Goal: Entertainment & Leisure: Participate in discussion

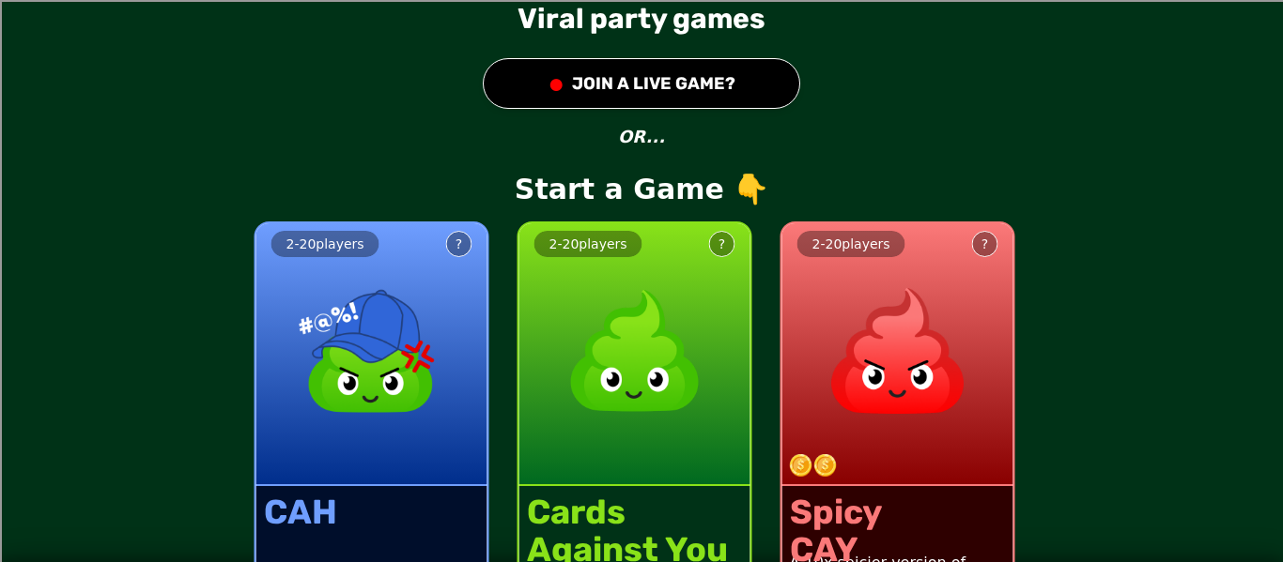
click at [707, 343] on div "2 - 20 players ?" at bounding box center [634, 354] width 231 height 263
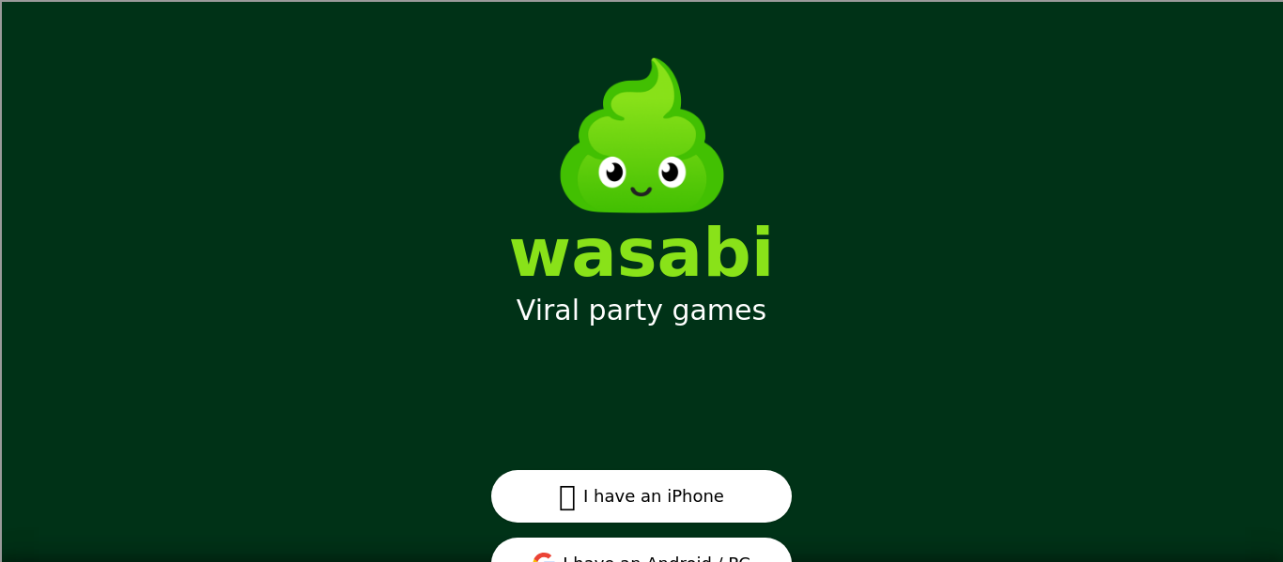
scroll to position [88, 0]
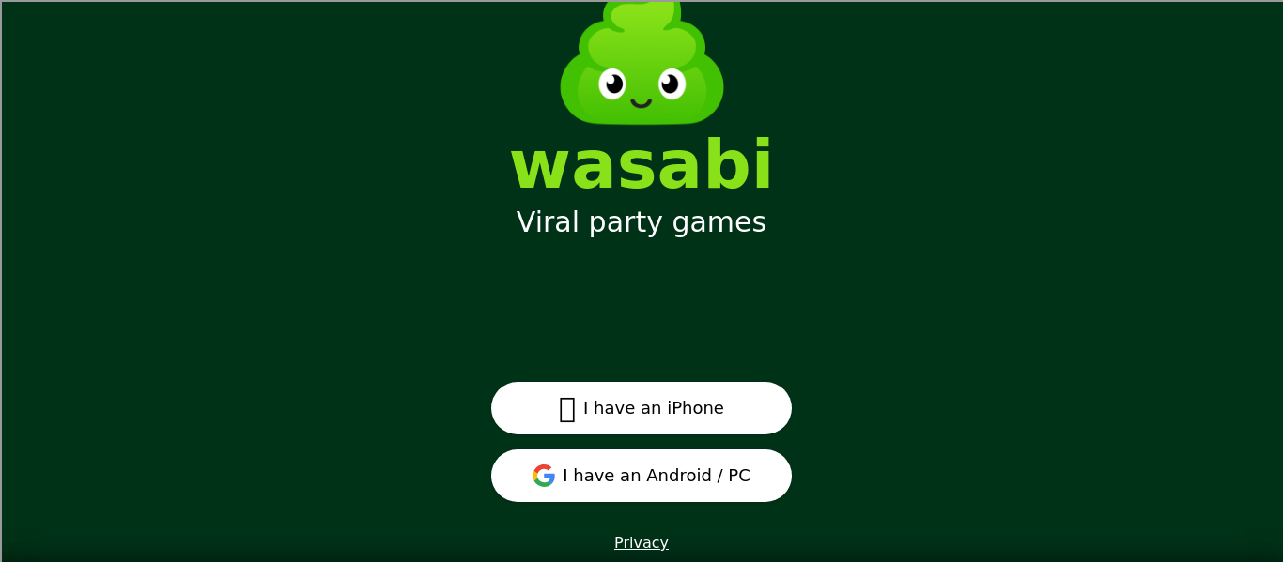
click at [660, 485] on button "I have an Android / PC" at bounding box center [641, 476] width 300 height 53
click at [684, 469] on button "I have an Android / PC" at bounding box center [641, 476] width 300 height 53
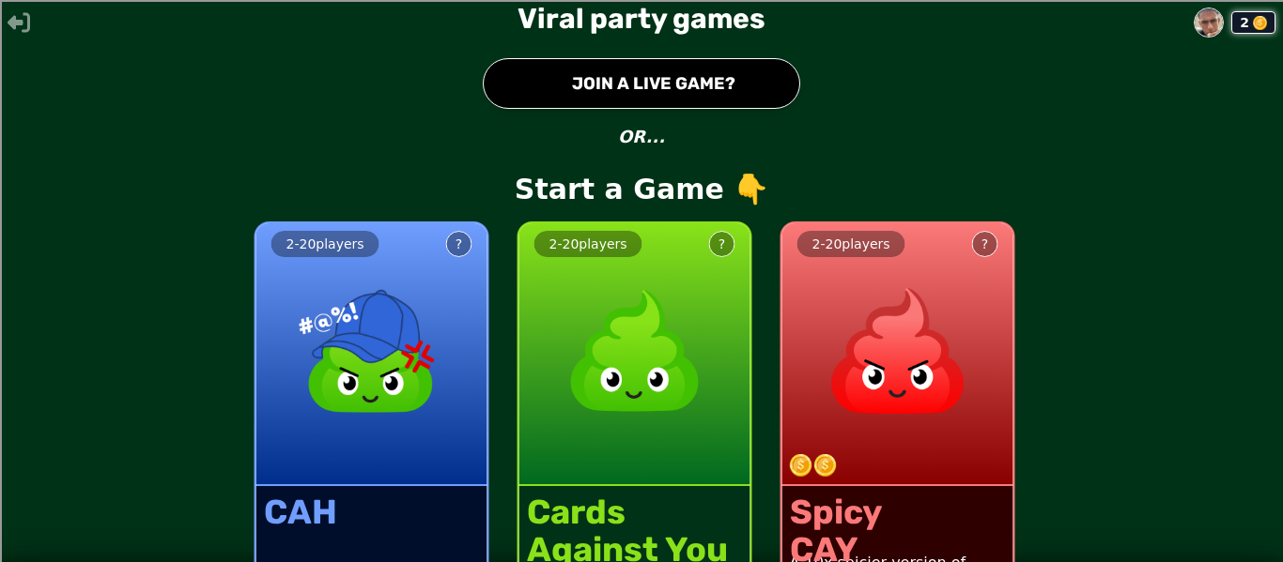
click at [670, 84] on button "● JOIN A LIVE GAME?" at bounding box center [641, 83] width 317 height 51
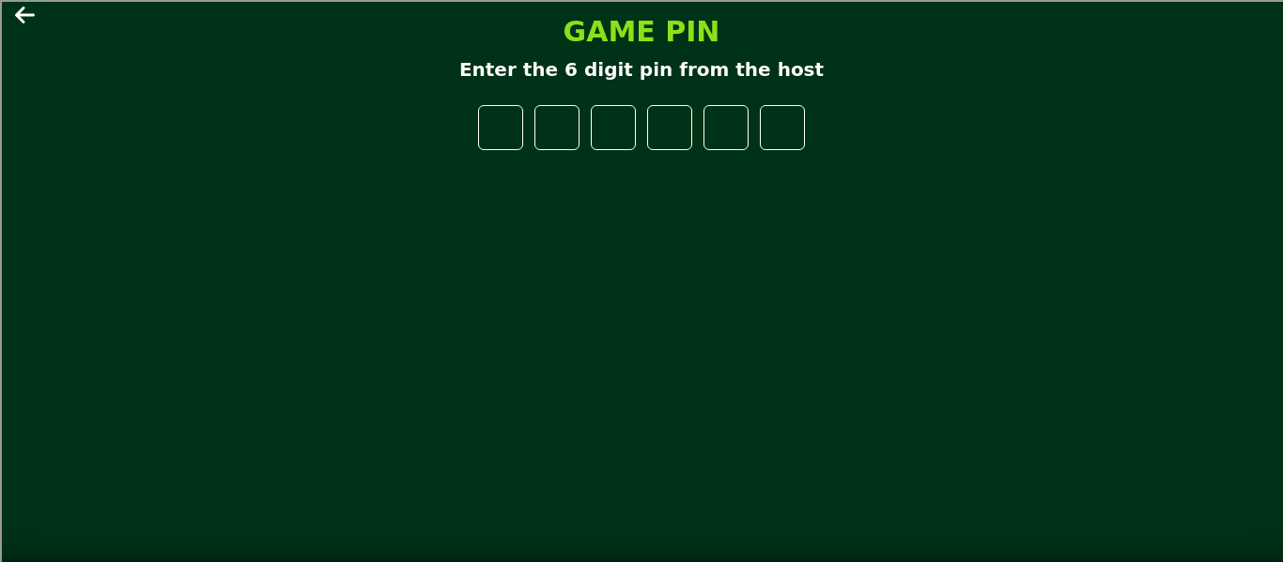
type input "*"
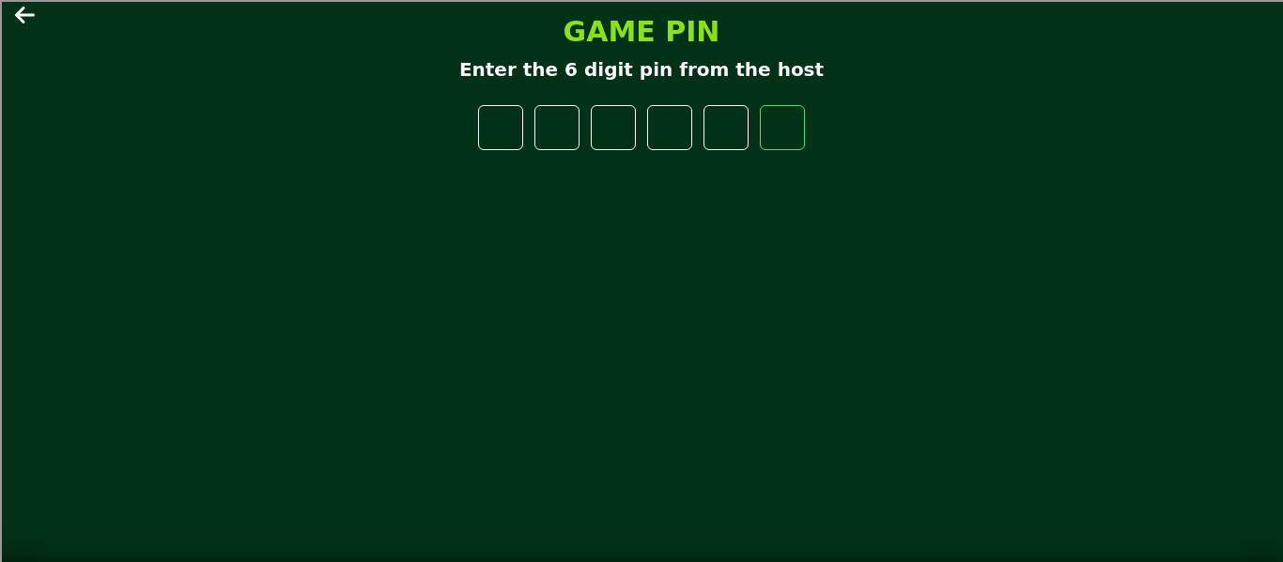
type input "*"
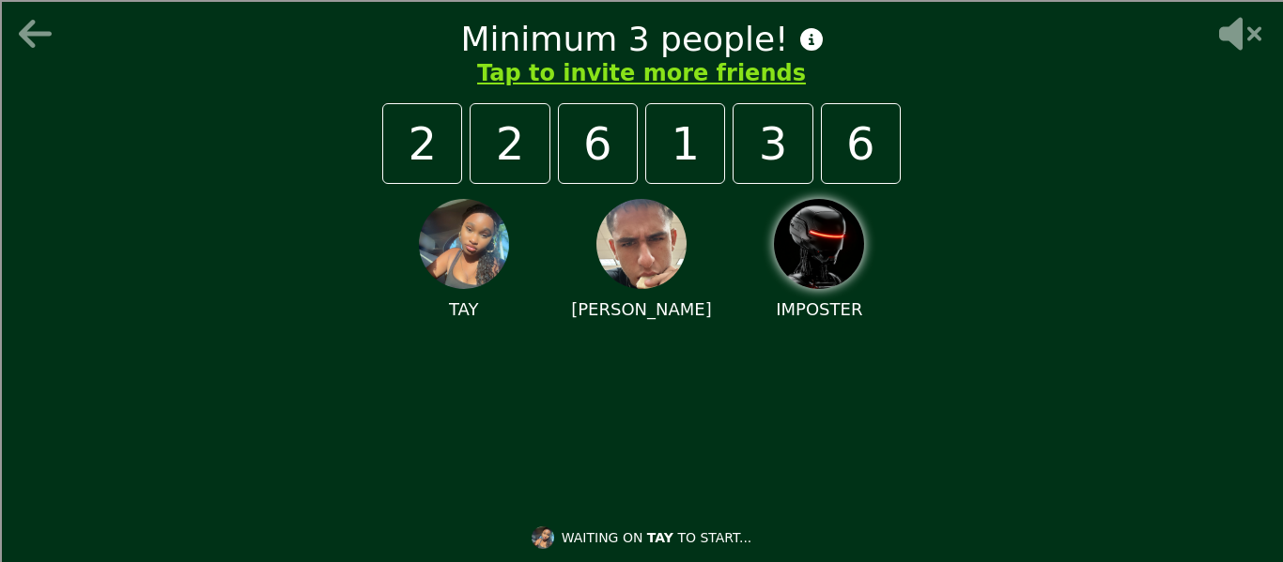
click at [791, 285] on div "IMPOSTER" at bounding box center [819, 261] width 162 height 124
click at [834, 396] on div "TAY SHANE IMPOSTER" at bounding box center [641, 336] width 518 height 305
click at [830, 458] on div "TAY SHANE IMPOSTER" at bounding box center [641, 336] width 518 height 305
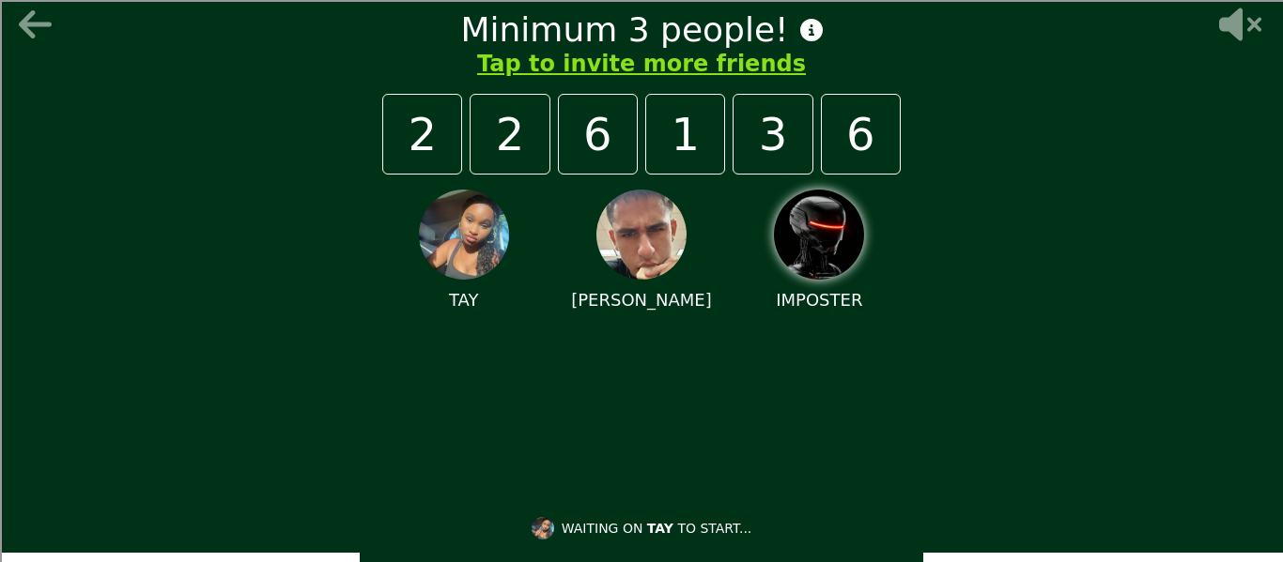
click at [1238, 21] on icon at bounding box center [1240, 24] width 42 height 33
click at [1237, 16] on icon at bounding box center [1238, 25] width 60 height 38
click at [23, 23] on icon at bounding box center [35, 24] width 33 height 28
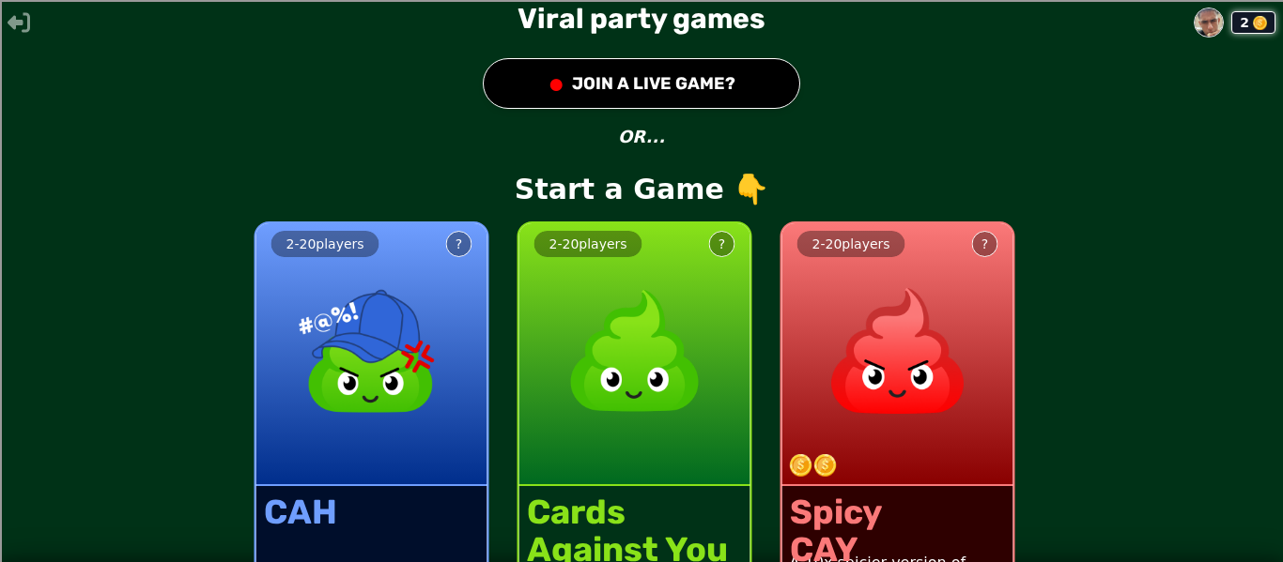
click at [627, 361] on img at bounding box center [634, 351] width 165 height 165
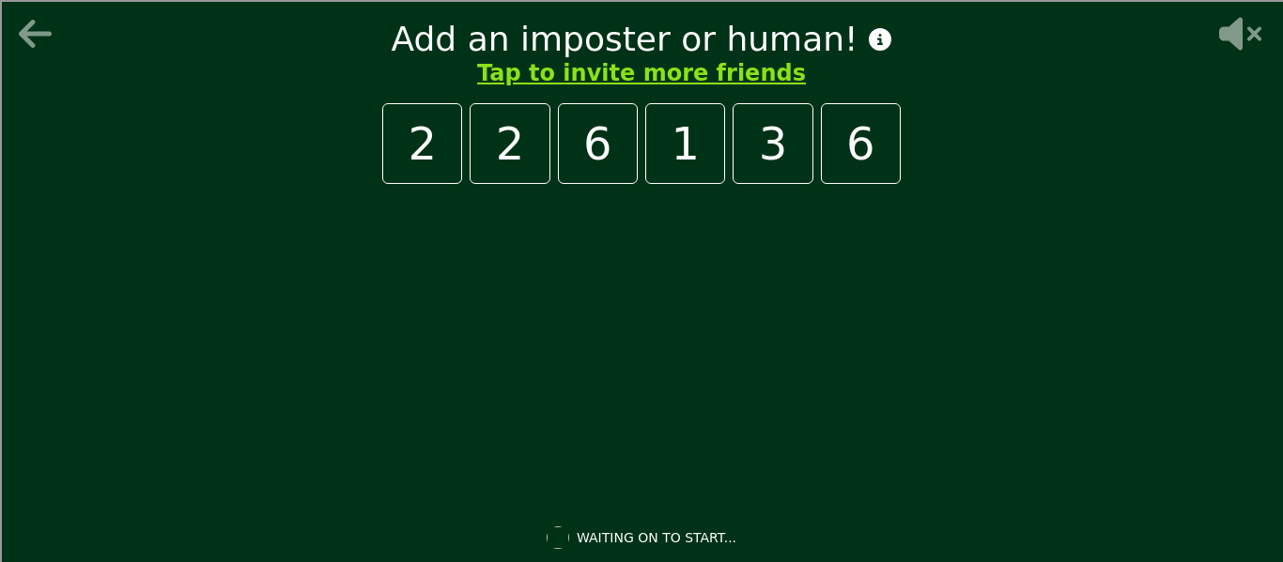
click at [774, 309] on div at bounding box center [641, 336] width 518 height 305
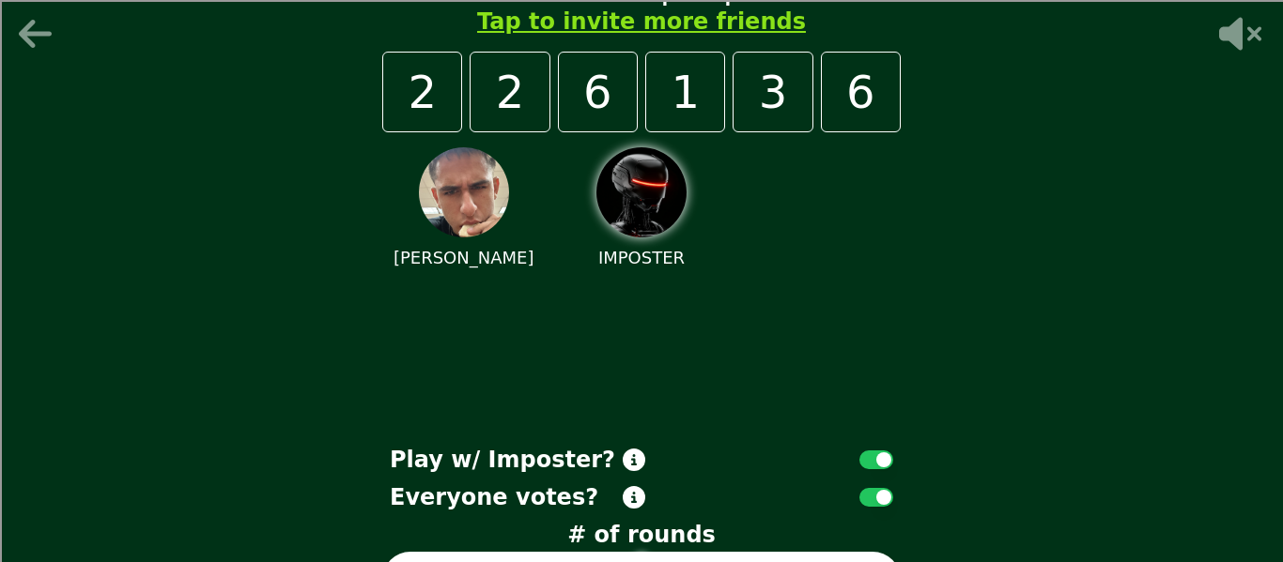
click at [746, 315] on div "SHANE IMPOSTER" at bounding box center [641, 284] width 518 height 305
drag, startPoint x: 746, startPoint y: 315, endPoint x: 669, endPoint y: 266, distance: 90.9
click at [669, 266] on p "IMPOSTER" at bounding box center [641, 258] width 86 height 26
click at [46, 38] on icon at bounding box center [37, 34] width 45 height 38
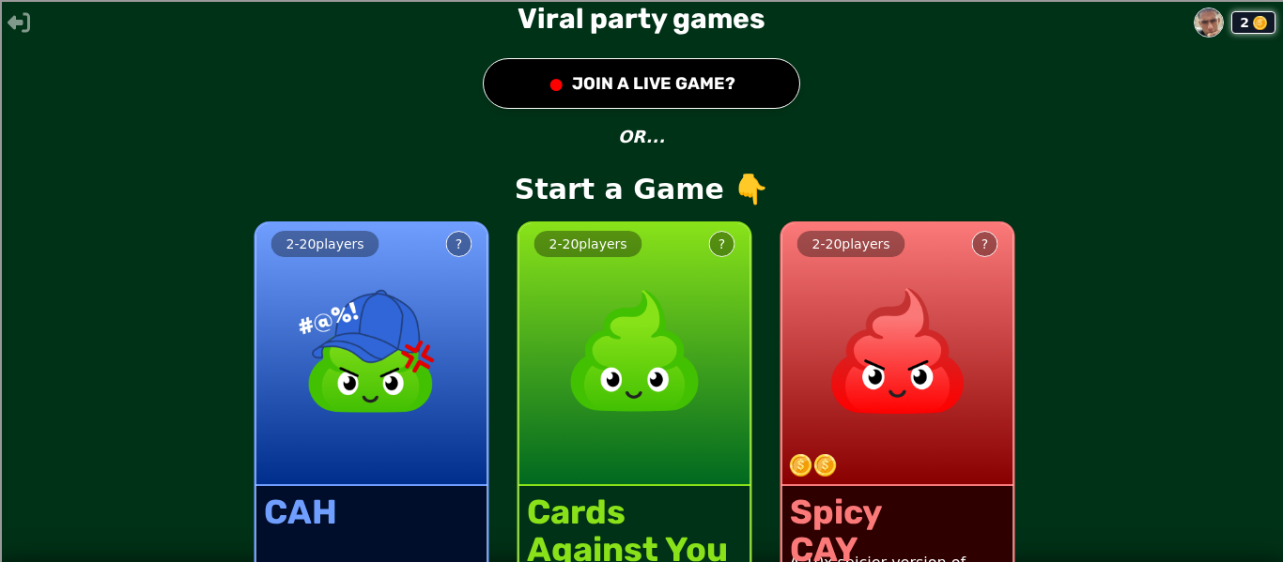
click at [673, 77] on button "● JOIN A LIVE GAME?" at bounding box center [641, 83] width 317 height 51
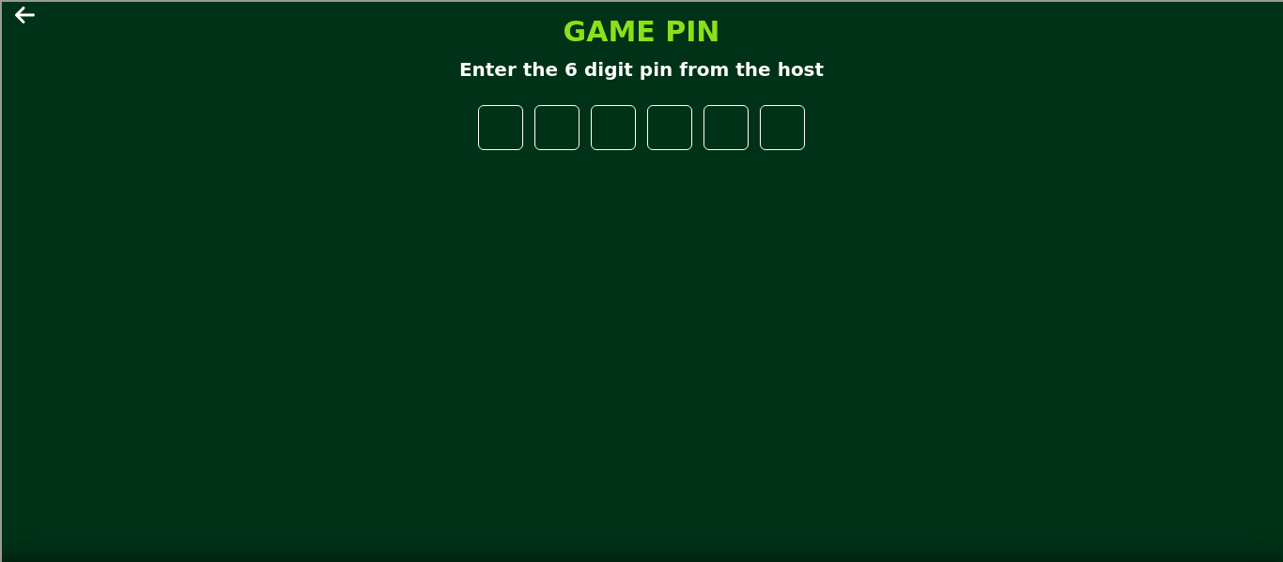
click at [24, 12] on icon at bounding box center [26, 15] width 23 height 23
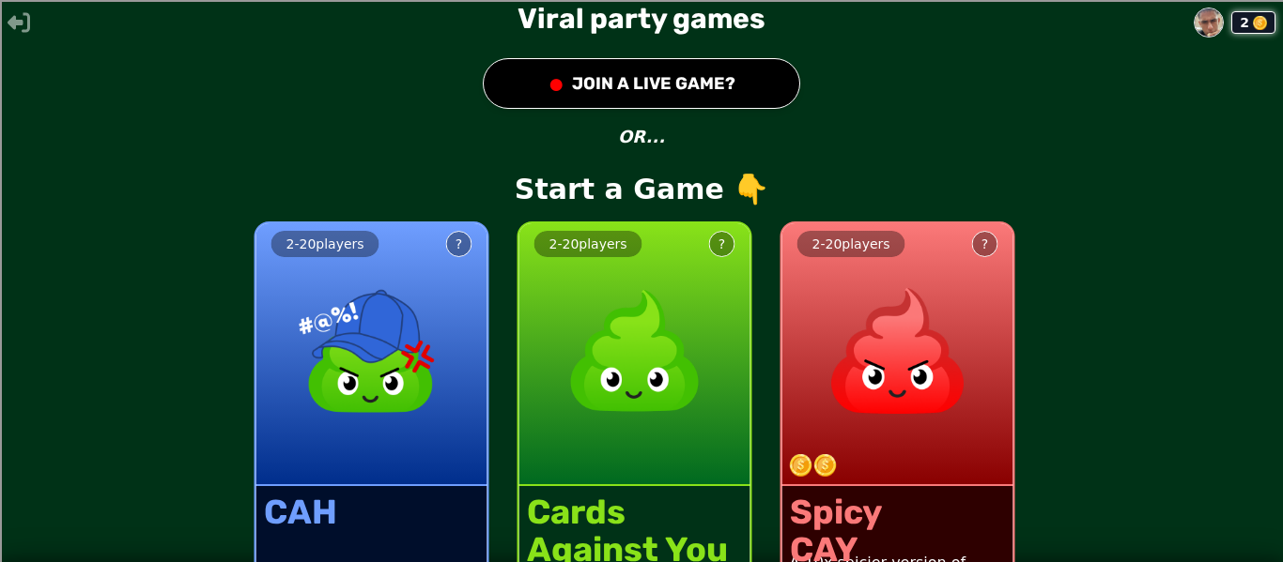
click at [1202, 22] on img at bounding box center [1208, 22] width 28 height 28
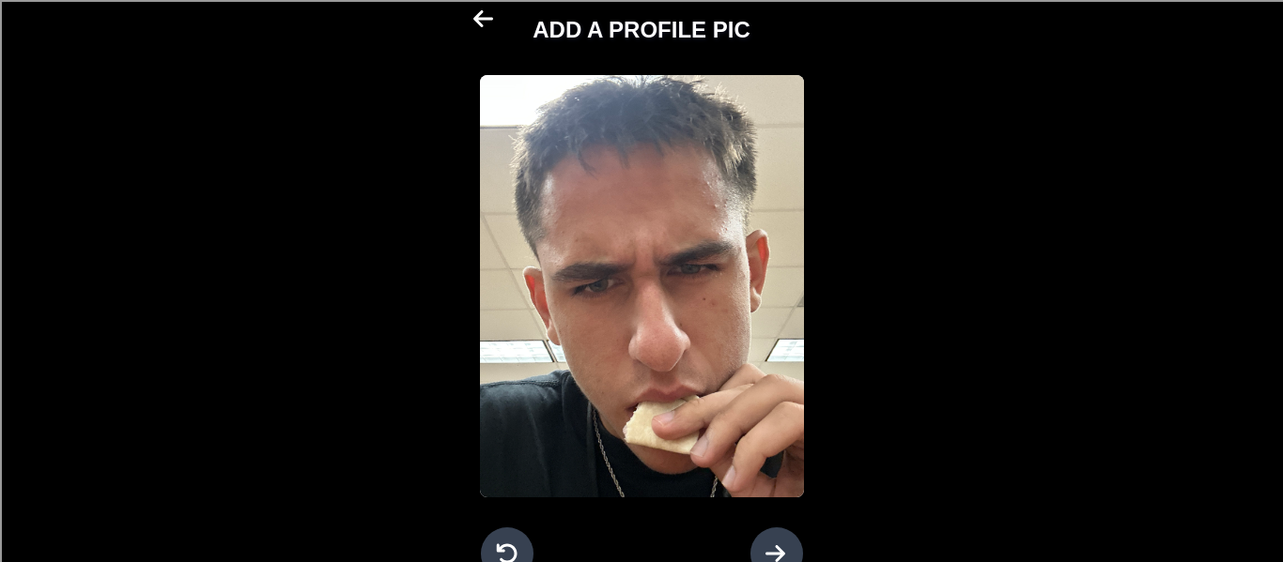
click at [484, 21] on icon at bounding box center [484, 19] width 23 height 23
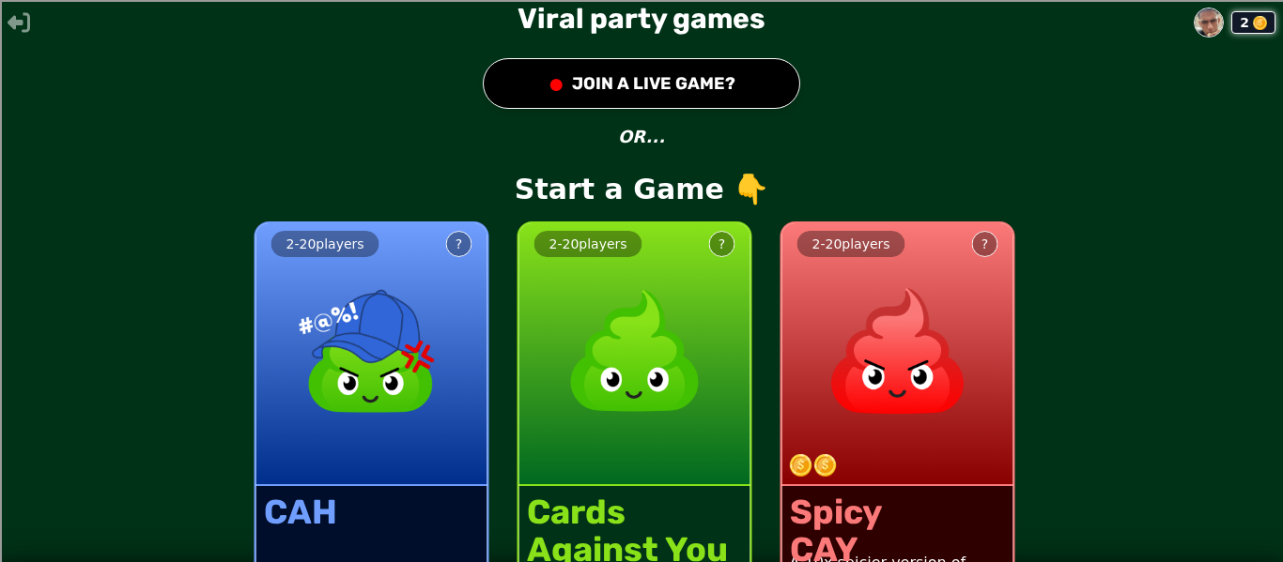
click at [12, 23] on icon "button" at bounding box center [19, 23] width 23 height 20
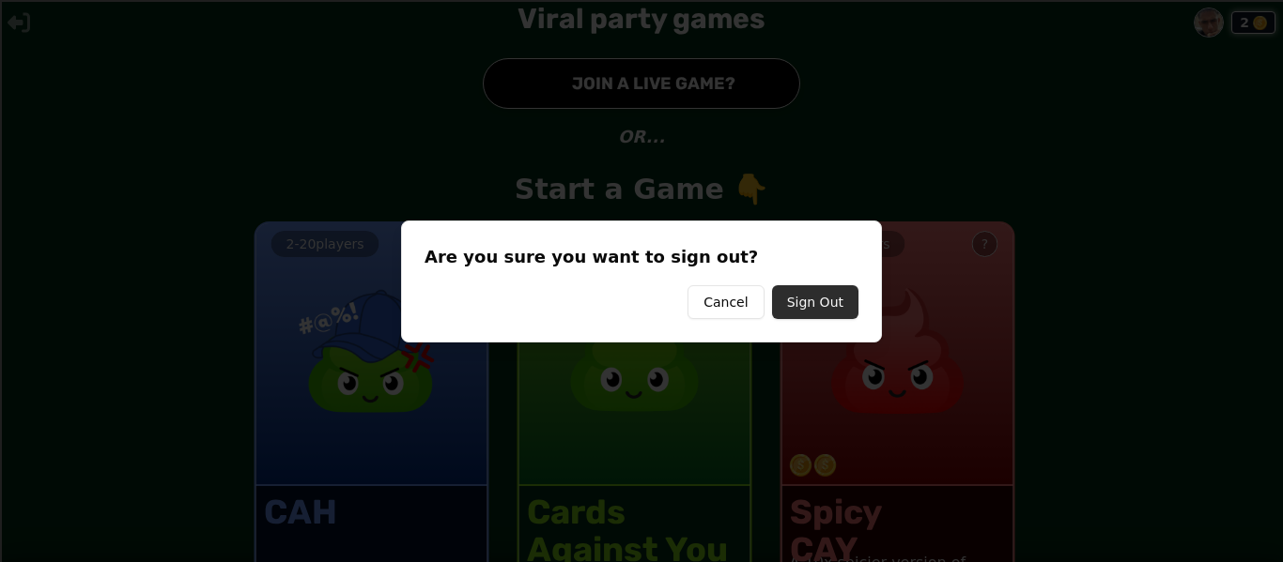
click at [824, 312] on button "Sign Out" at bounding box center [815, 302] width 86 height 34
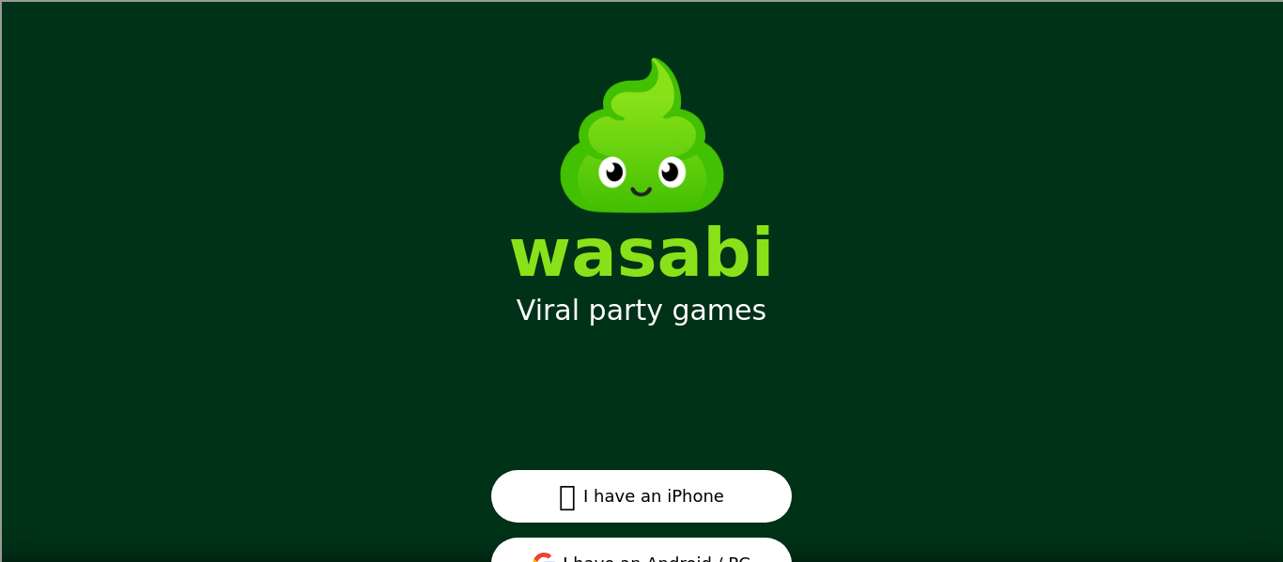
click at [508, 243] on div "wasabi Viral party games" at bounding box center [642, 273] width 352 height 109
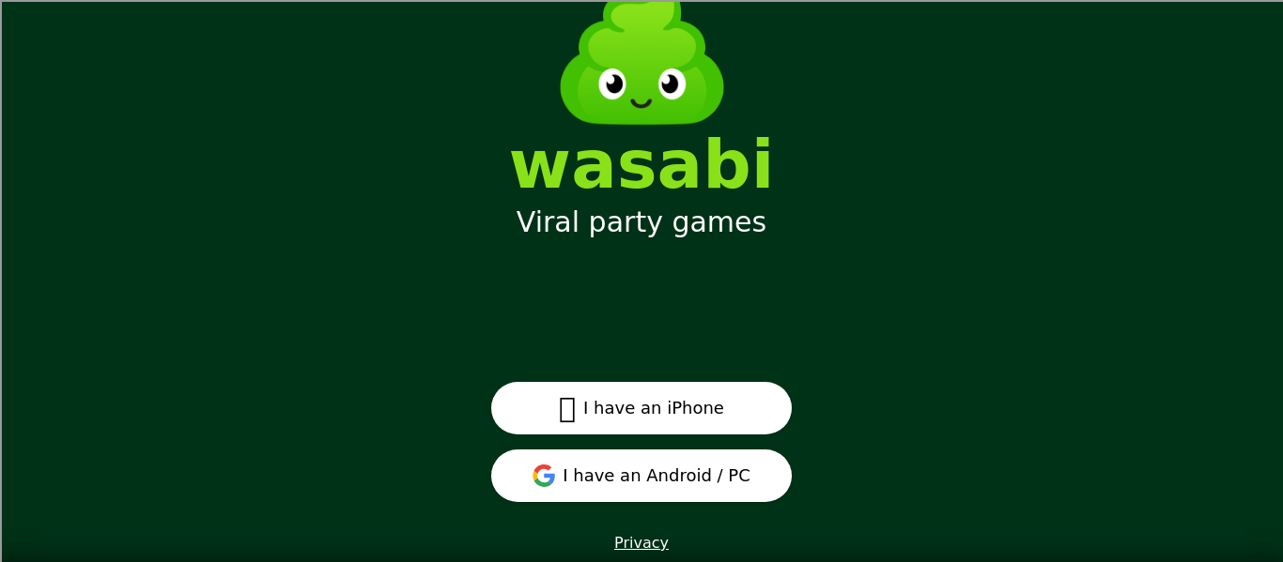
click at [632, 456] on button "I have an Android / PC" at bounding box center [641, 476] width 300 height 53
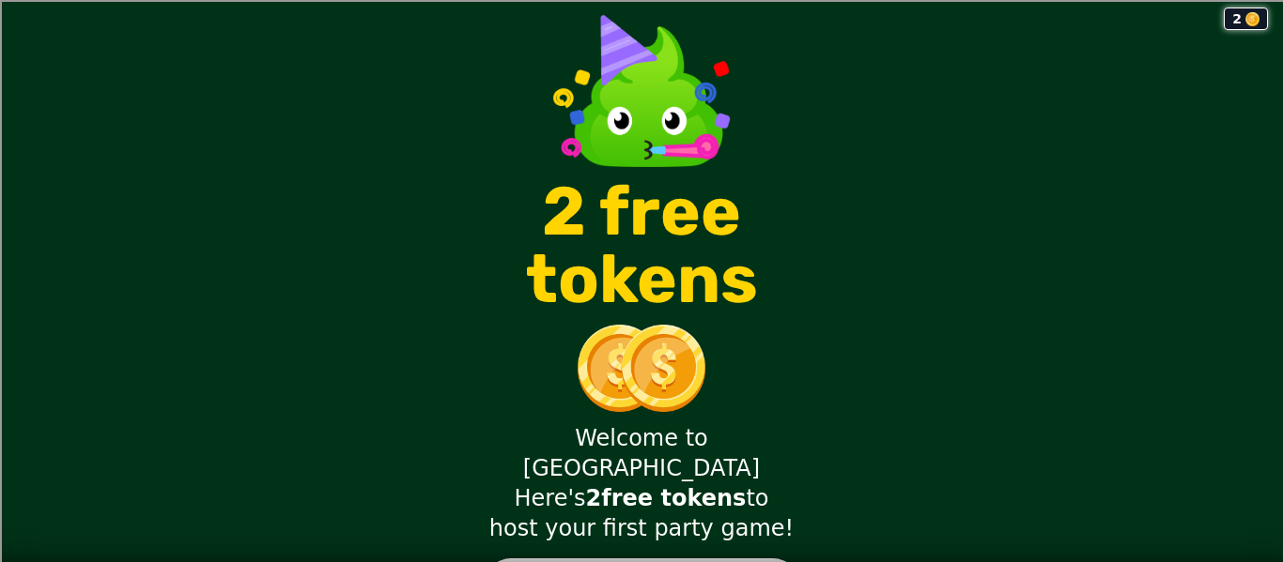
scroll to position [19, 0]
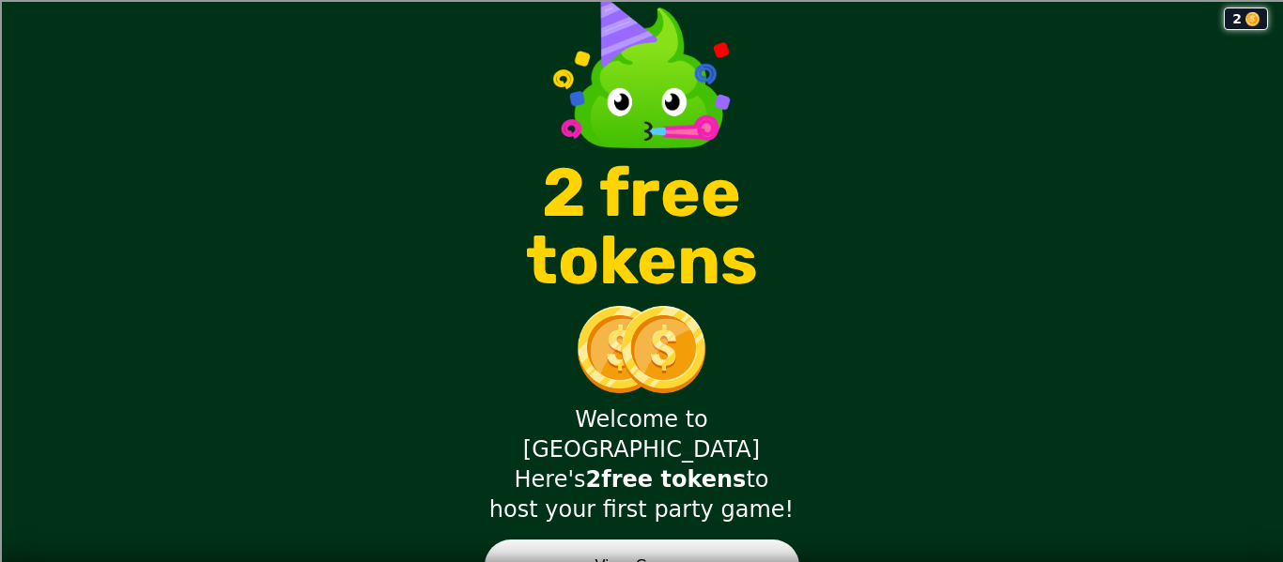
click at [622, 540] on button "View Games" at bounding box center [642, 566] width 315 height 53
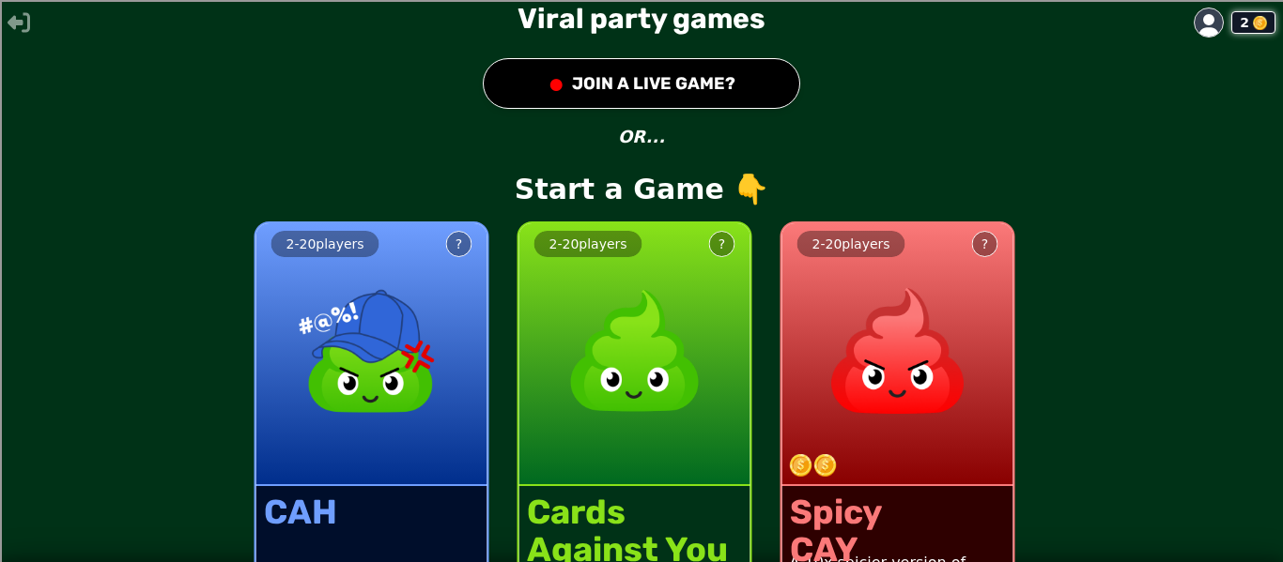
click at [601, 79] on button "● JOIN A LIVE GAME?" at bounding box center [641, 83] width 317 height 51
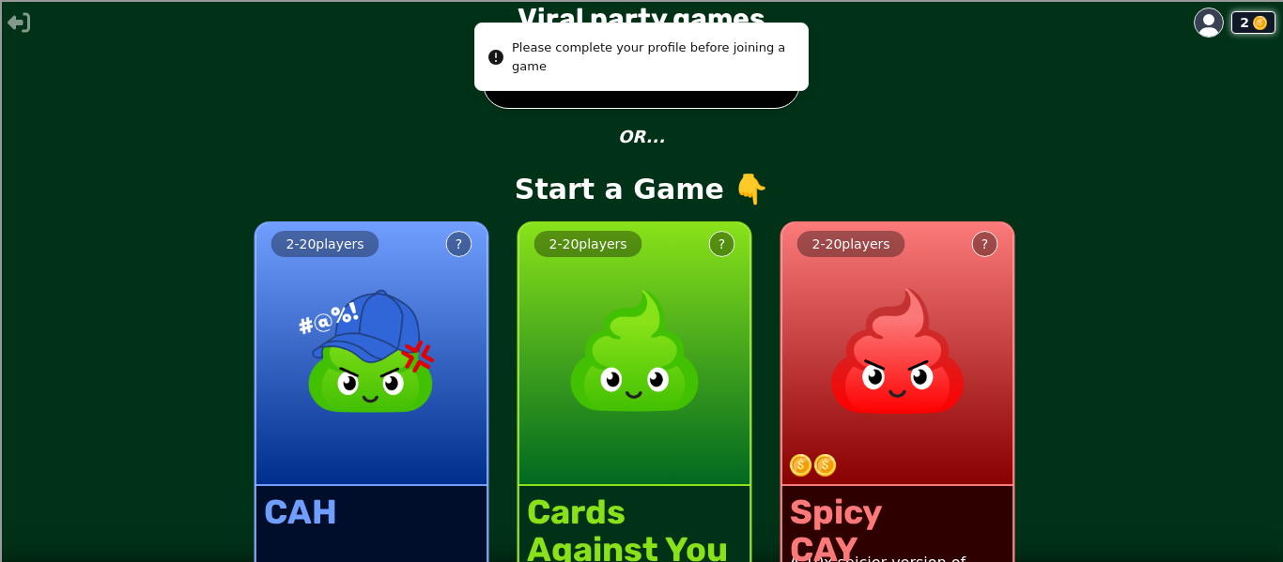
click at [612, 101] on button "● JOIN A LIVE GAME?" at bounding box center [641, 83] width 317 height 51
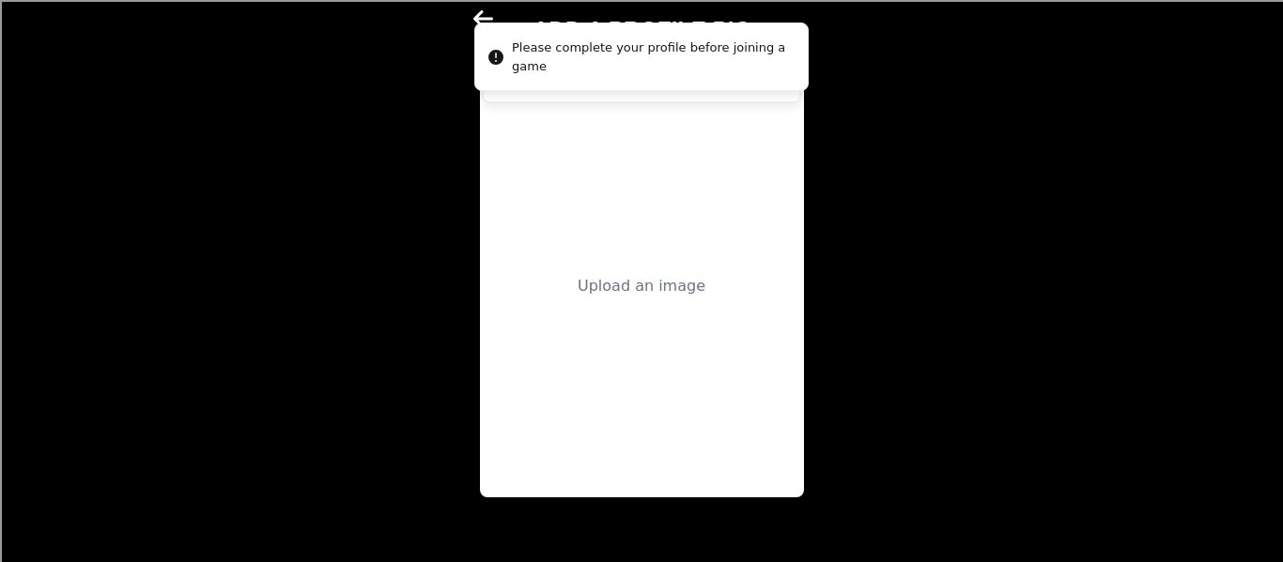
click at [577, 265] on div "Upload an image" at bounding box center [642, 286] width 324 height 423
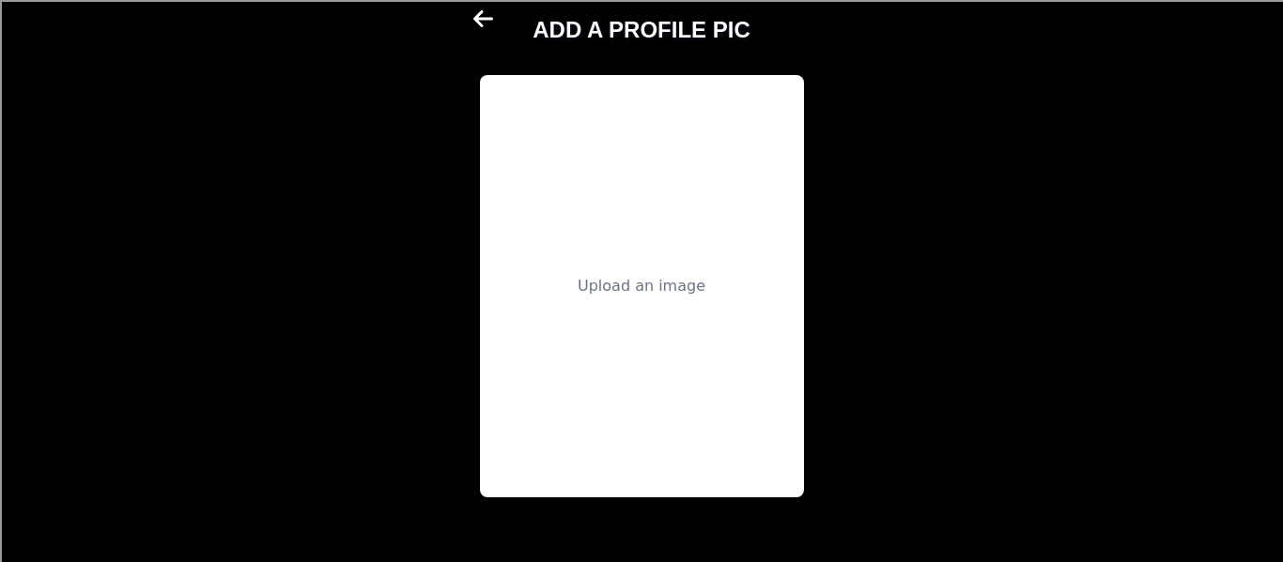
click at [744, 280] on div "Upload an image" at bounding box center [642, 286] width 324 height 423
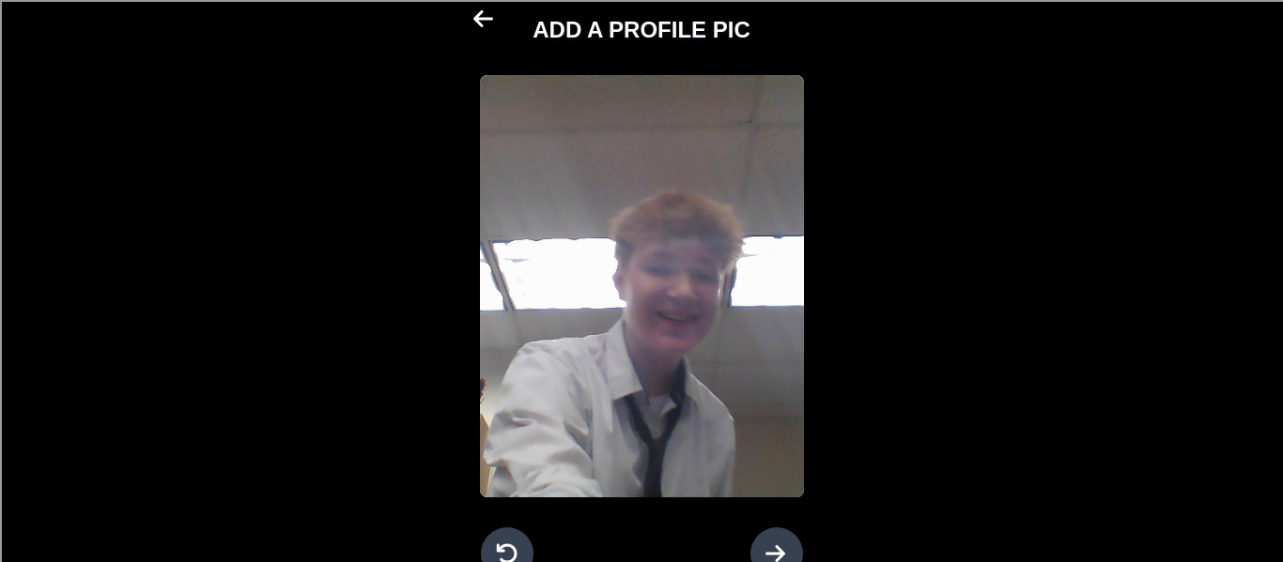
click at [750, 557] on div at bounding box center [776, 554] width 53 height 53
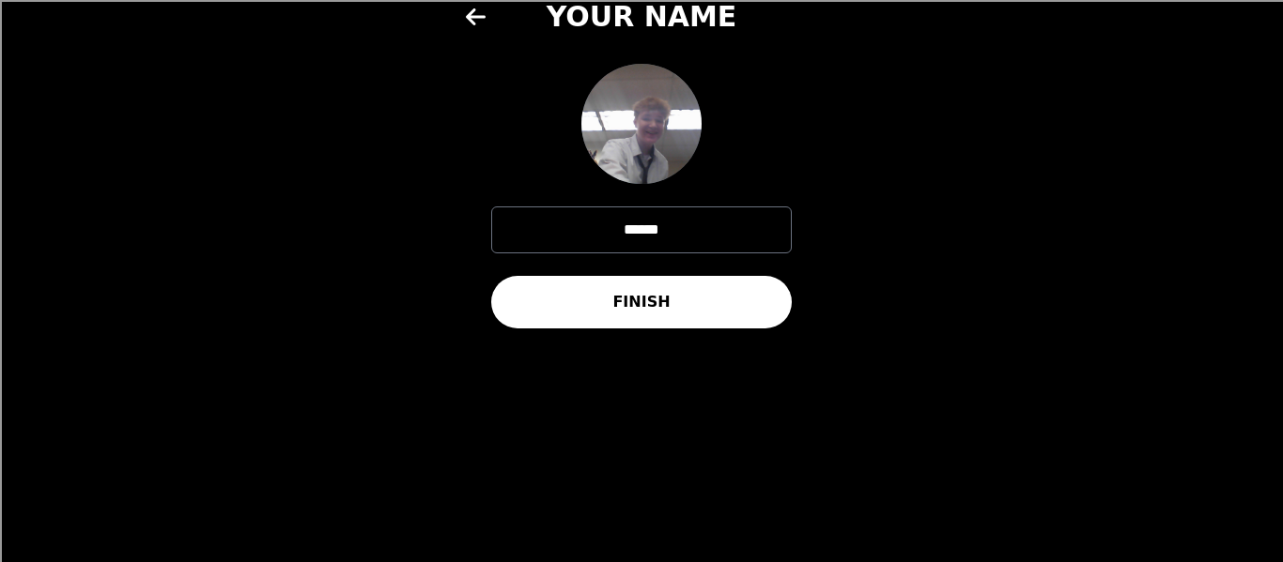
drag, startPoint x: 676, startPoint y: 241, endPoint x: 516, endPoint y: 242, distance: 159.6
click at [516, 242] on input "******" at bounding box center [641, 230] width 300 height 47
click at [167, 561] on main "YOUR NAME FINISH" at bounding box center [641, 281] width 1283 height 562
click at [608, 219] on input "text" at bounding box center [641, 230] width 300 height 47
type input "******"
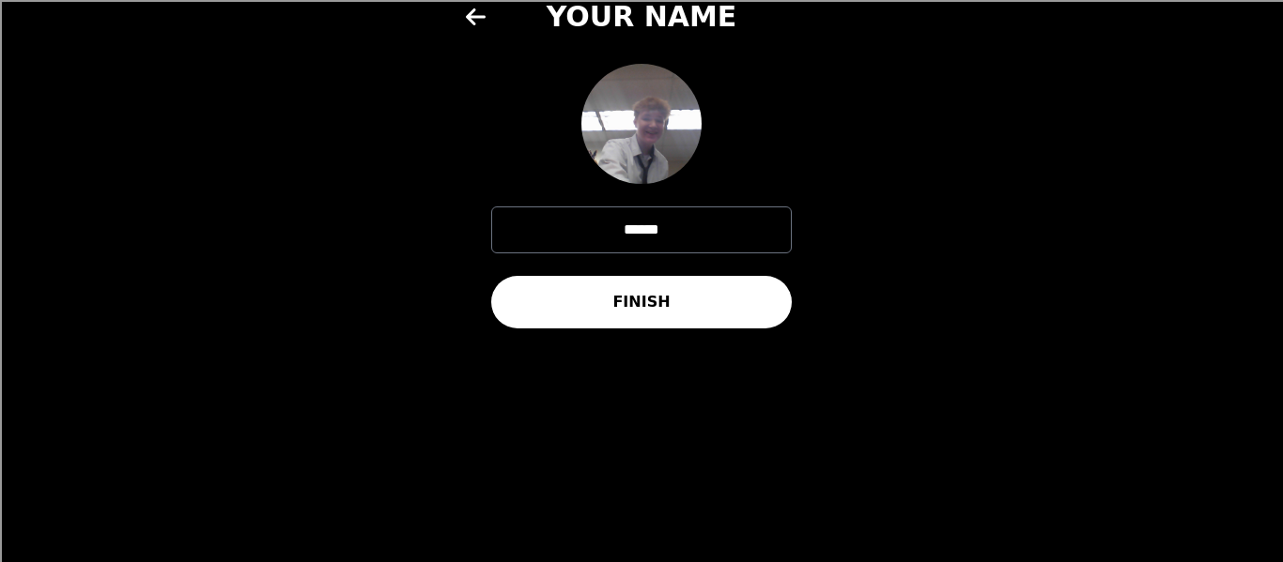
click at [656, 312] on button "FINISH" at bounding box center [641, 302] width 300 height 53
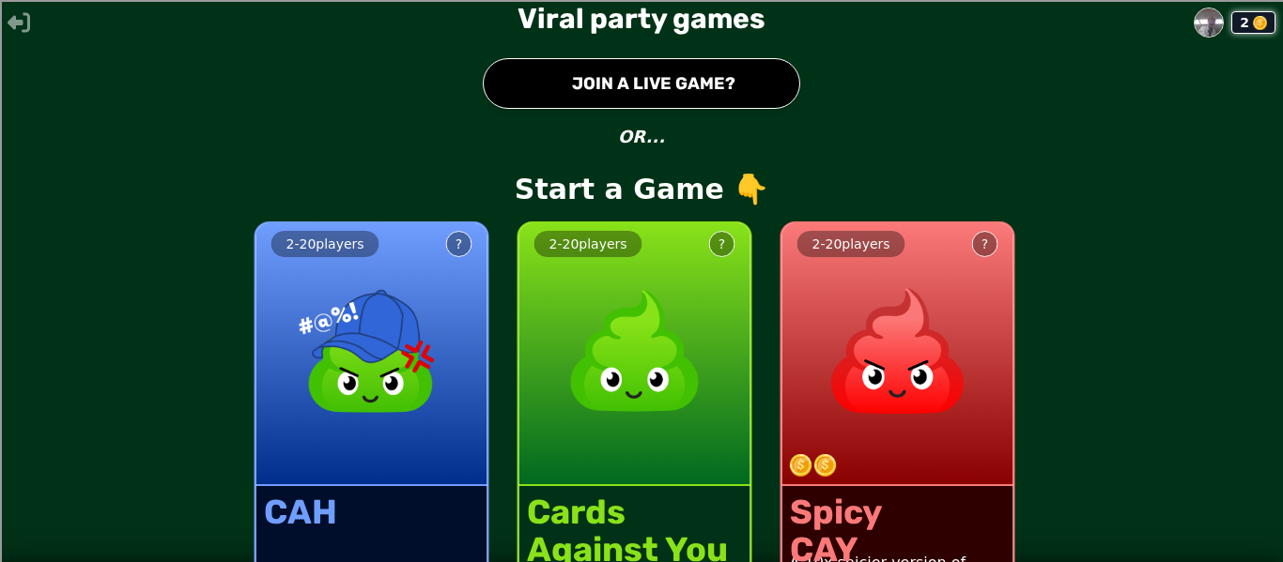
click at [657, 76] on button "● JOIN A LIVE GAME?" at bounding box center [641, 83] width 317 height 51
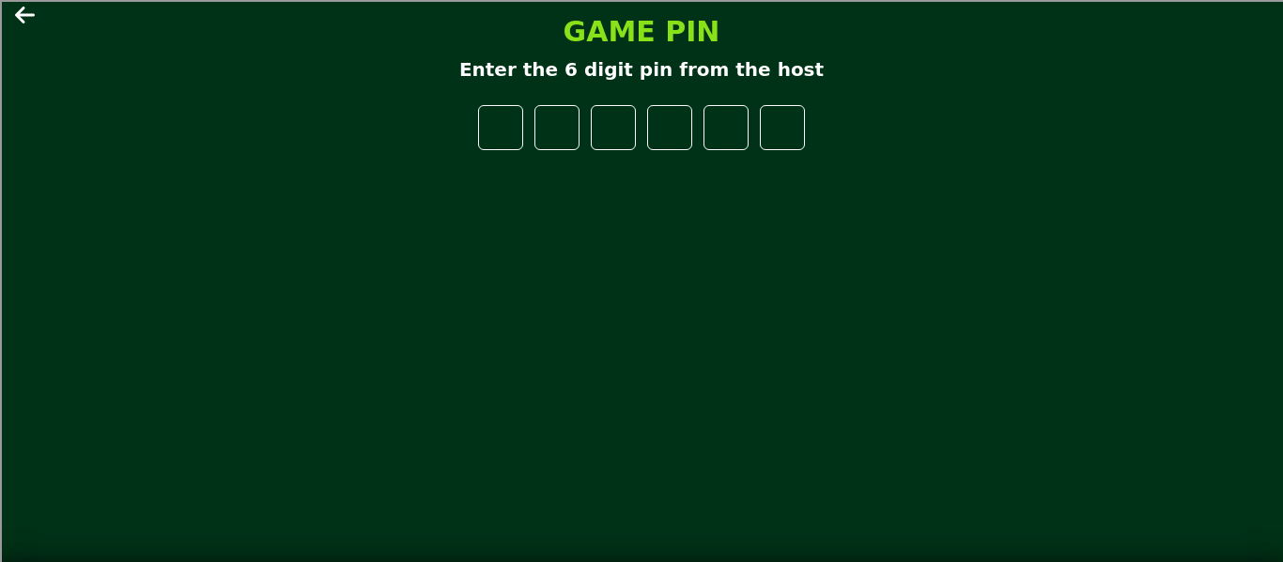
type input "*"
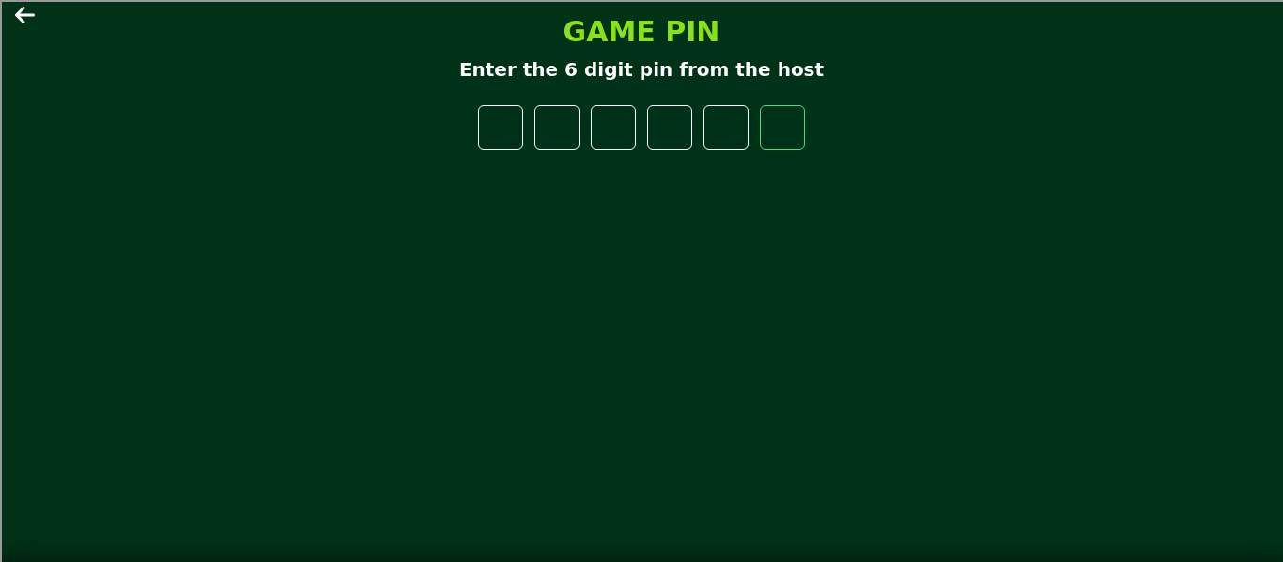
type input "*"
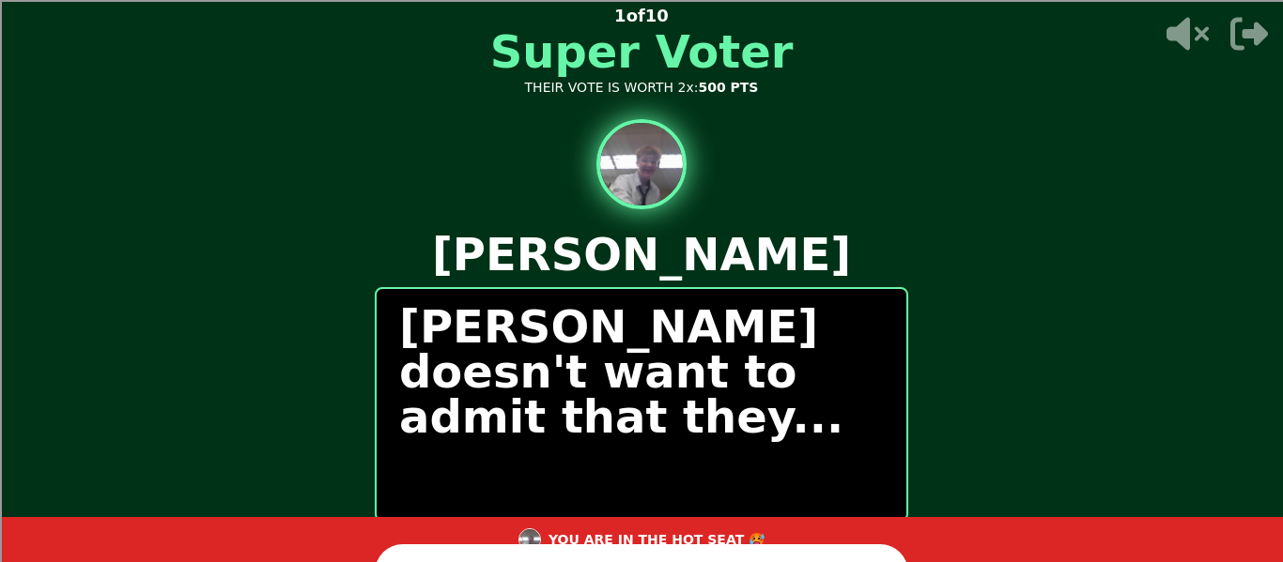
scroll to position [38, 0]
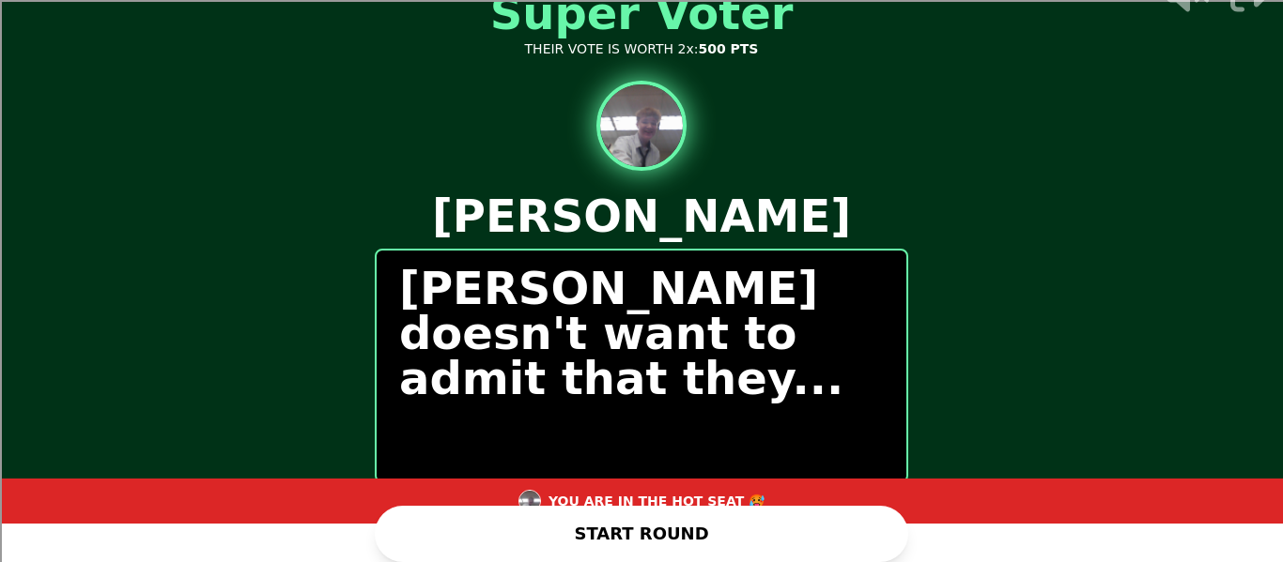
click at [649, 377] on div "[PERSON_NAME] doesn't want to admit that they..." at bounding box center [641, 366] width 533 height 235
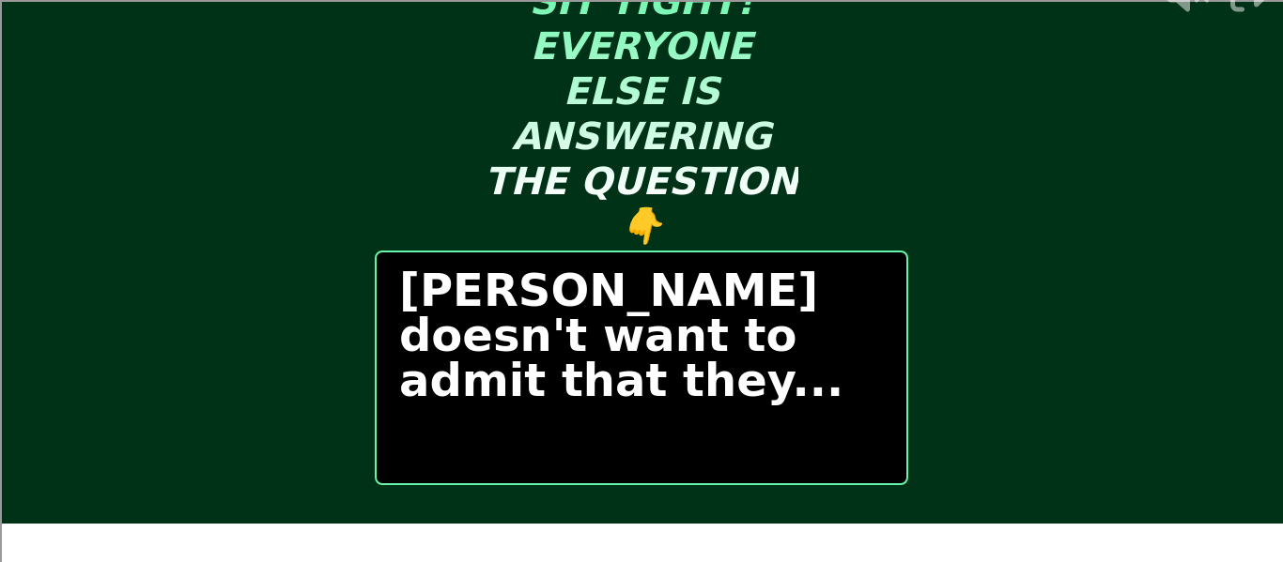
scroll to position [0, 0]
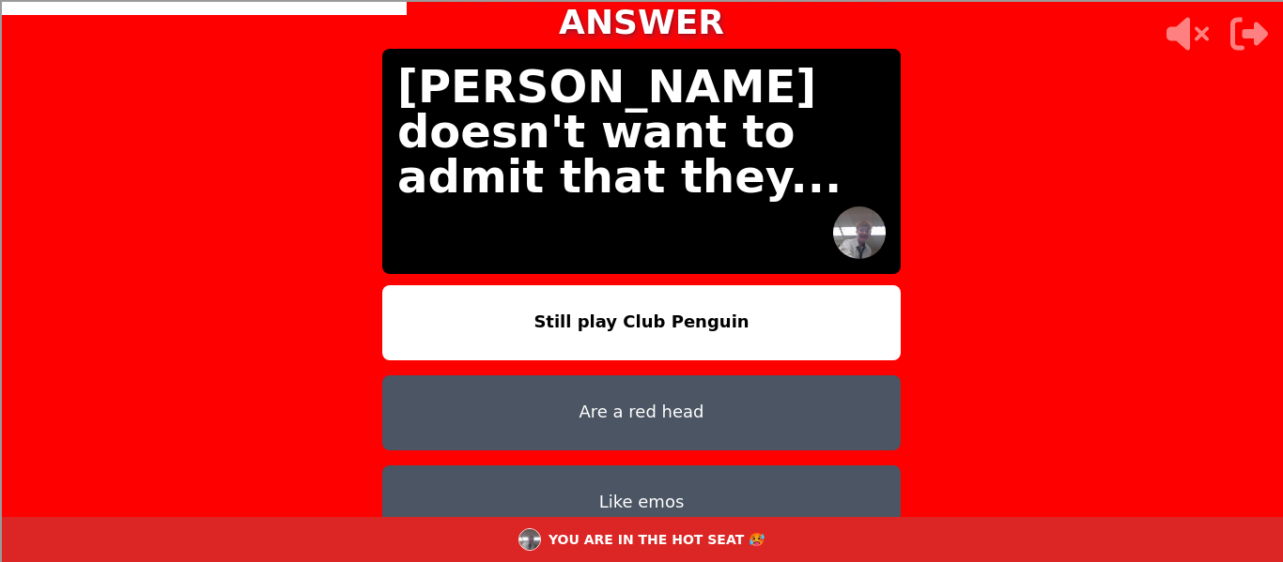
click at [637, 300] on button "Still play Club Penguin" at bounding box center [641, 322] width 518 height 75
click at [592, 300] on button "Still play Club Penguin" at bounding box center [641, 322] width 518 height 75
click at [603, 376] on button "Are a red head" at bounding box center [641, 413] width 518 height 75
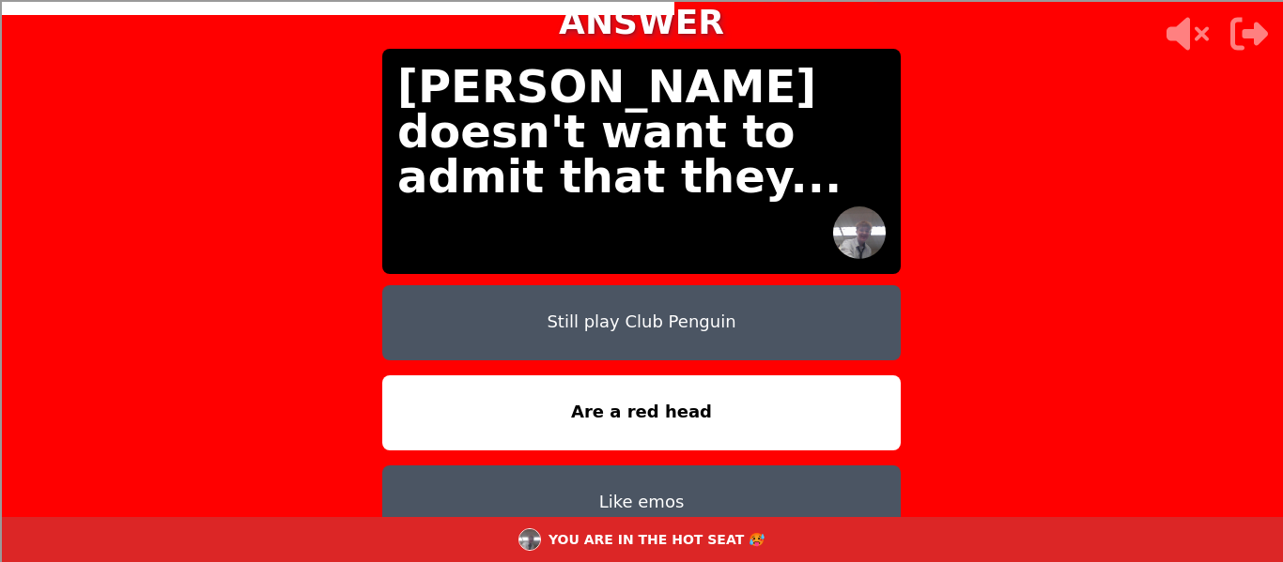
click at [578, 285] on button "Still play Club Penguin" at bounding box center [641, 322] width 518 height 75
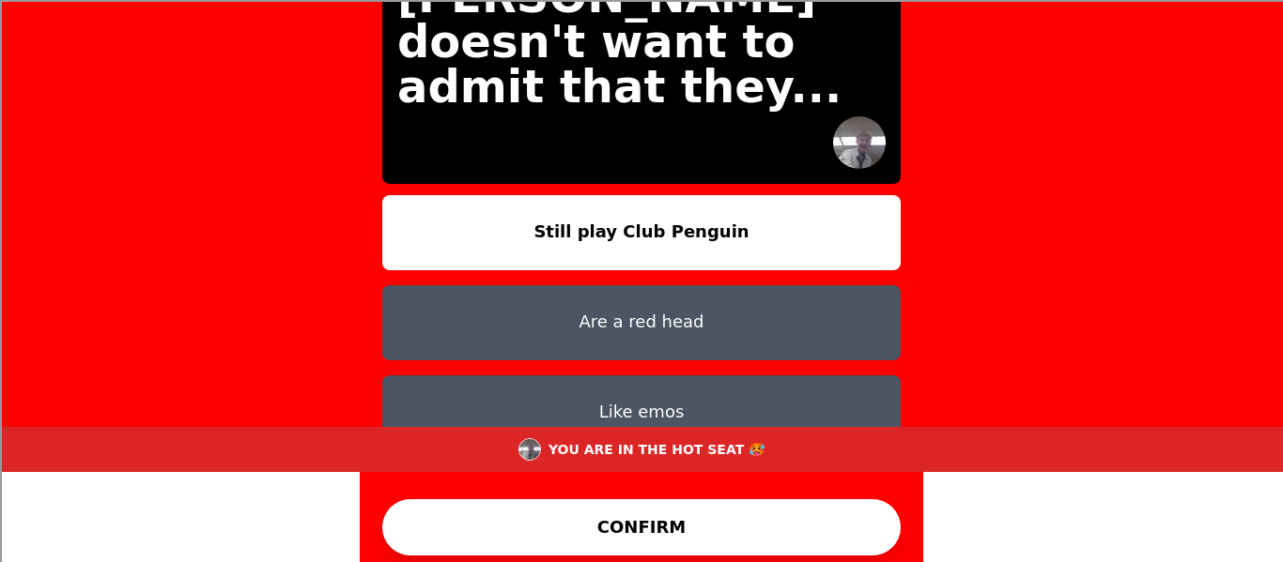
scroll to position [91, 0]
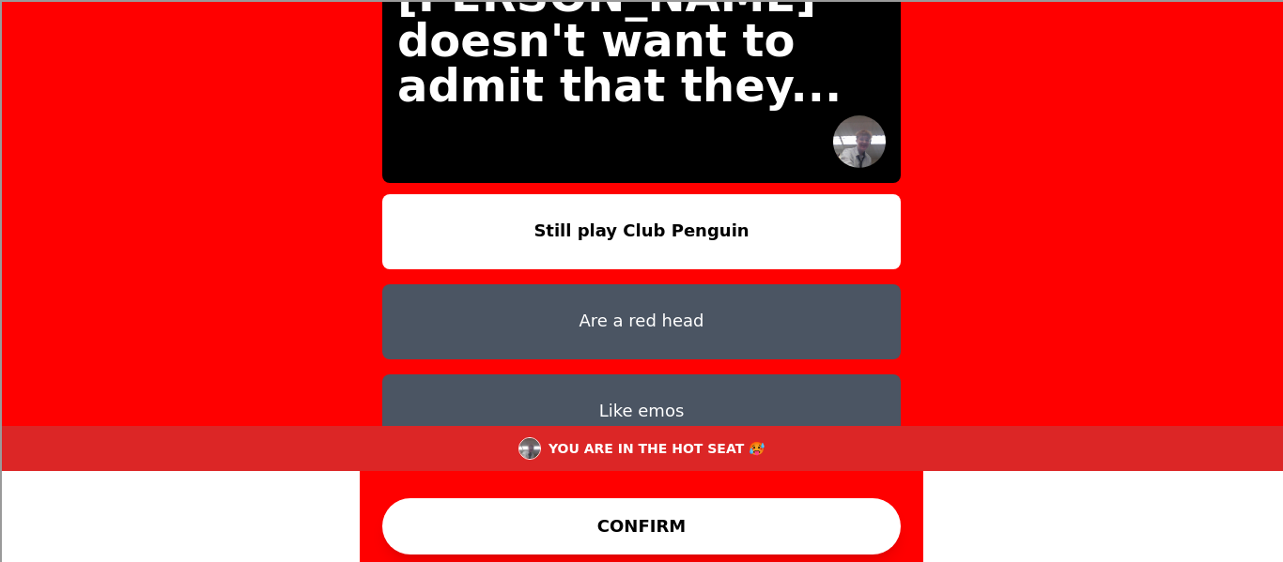
click at [619, 529] on button "CONFIRM" at bounding box center [641, 527] width 518 height 56
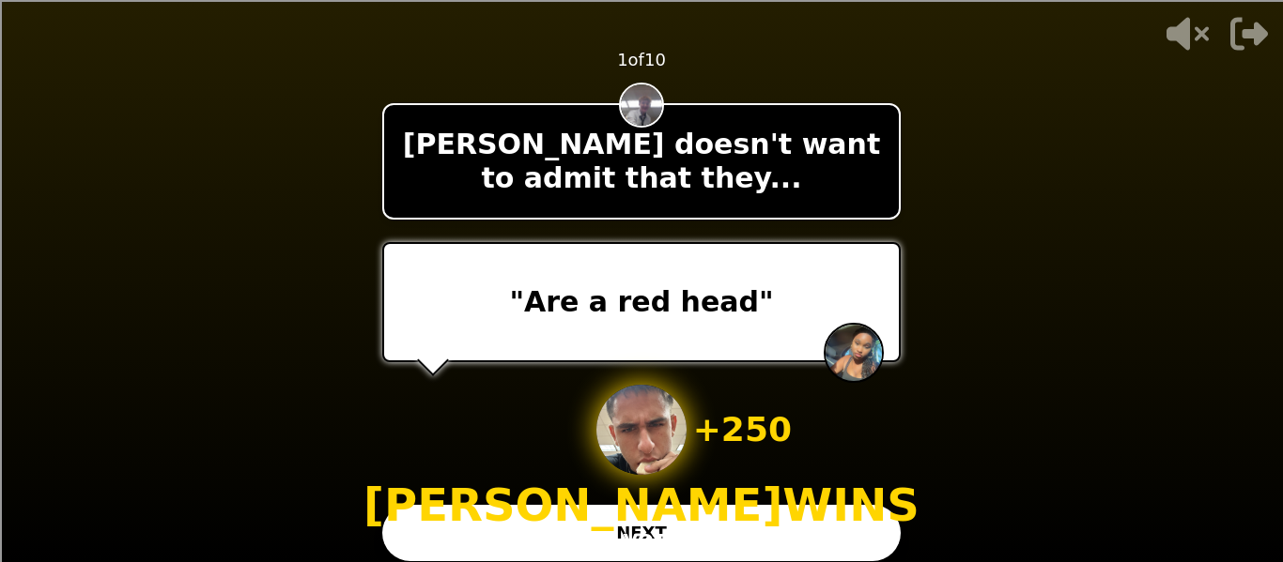
scroll to position [14, 0]
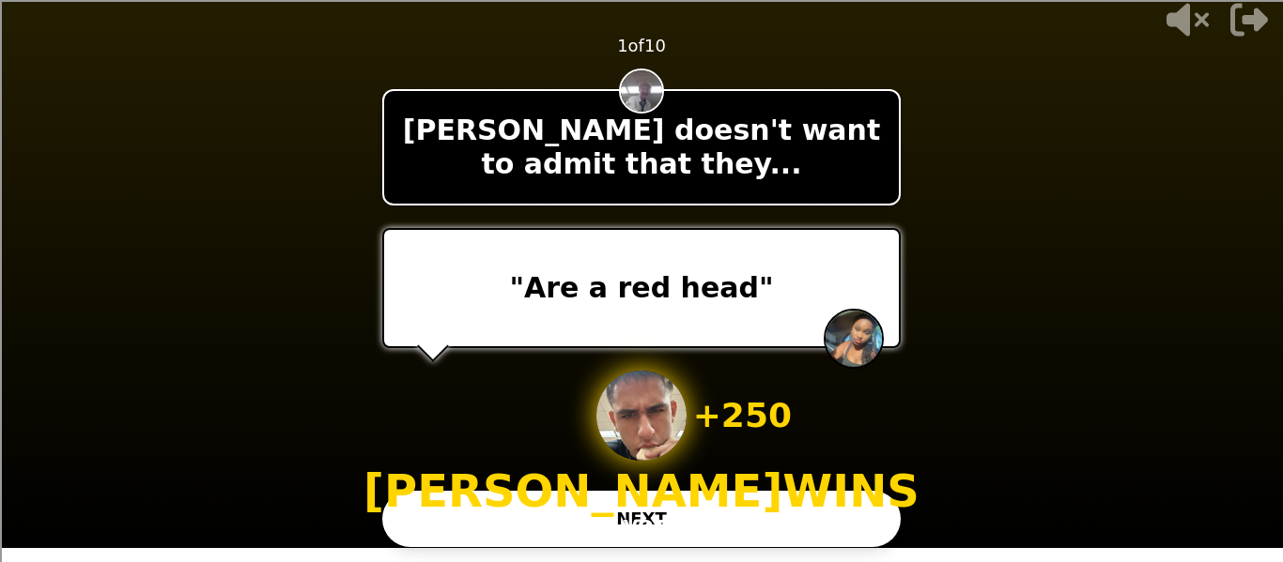
click at [705, 514] on p "[PERSON_NAME] WINS" at bounding box center [641, 491] width 556 height 45
click at [831, 524] on button "NEXT" at bounding box center [641, 519] width 518 height 56
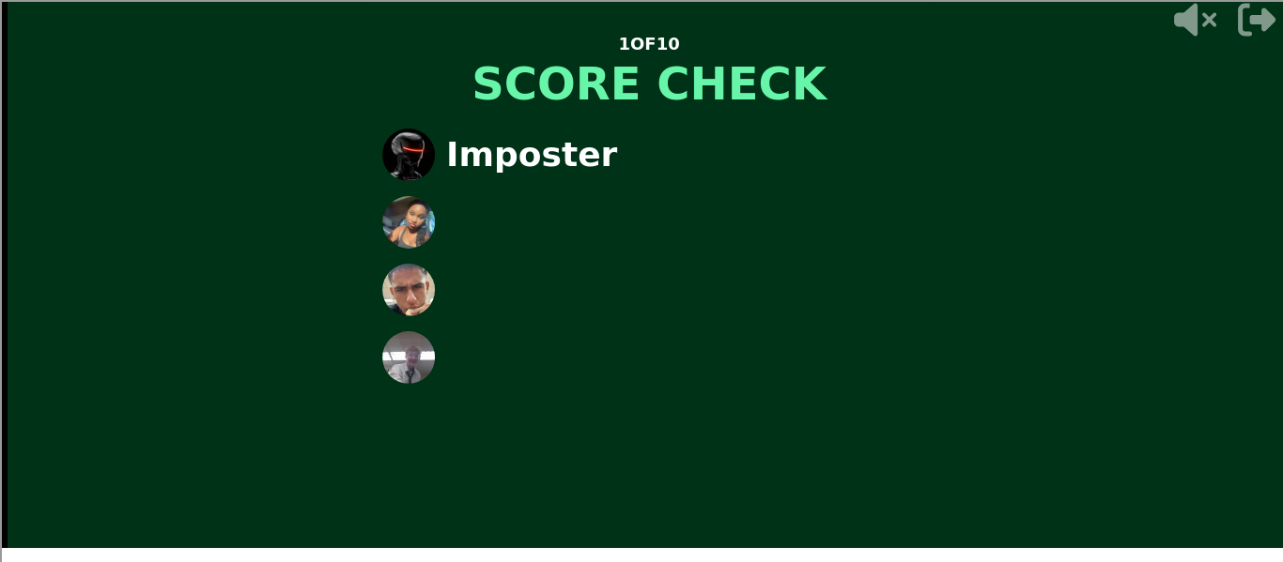
scroll to position [0, 0]
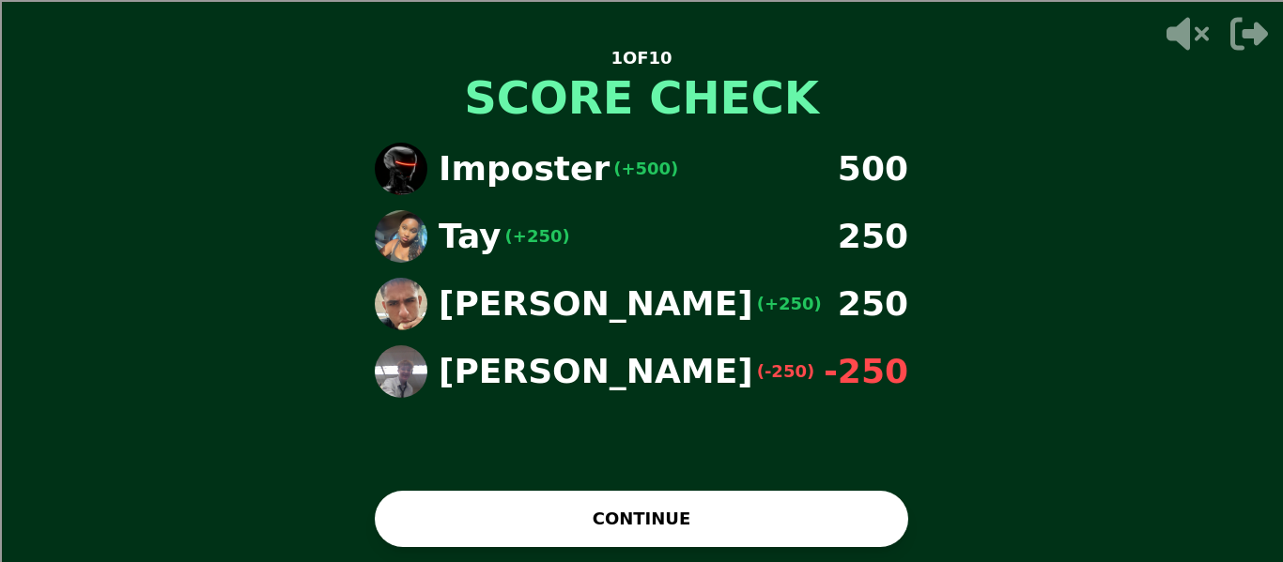
click at [831, 524] on button "CONTINUE" at bounding box center [641, 519] width 533 height 56
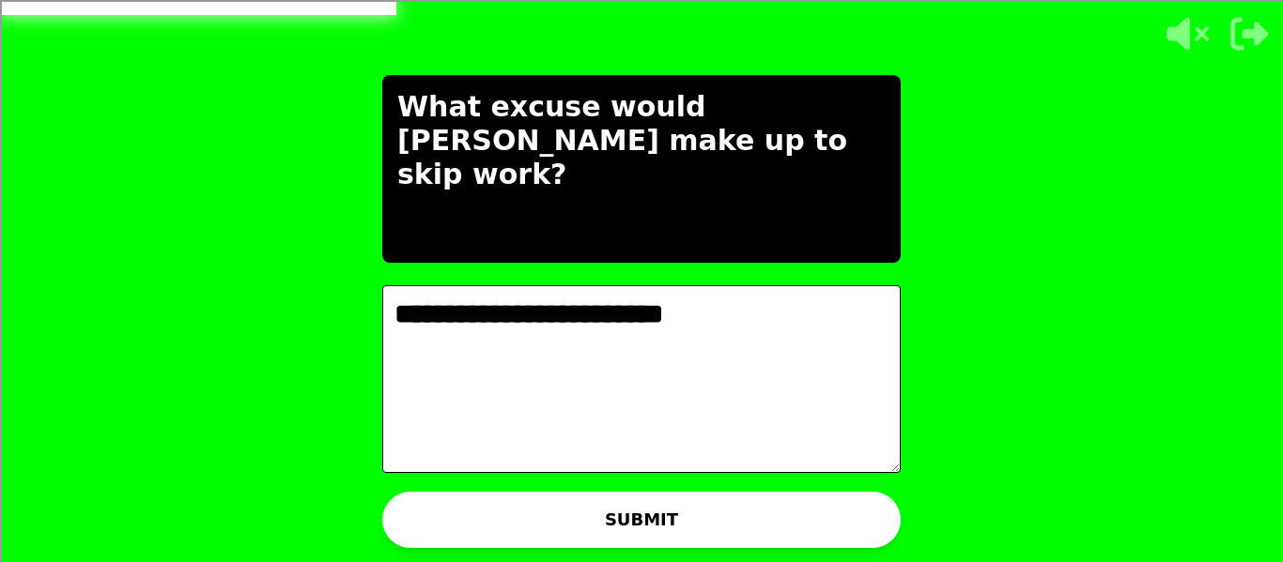
type textarea "**********"
click at [831, 524] on button "SUBMIT" at bounding box center [641, 520] width 518 height 56
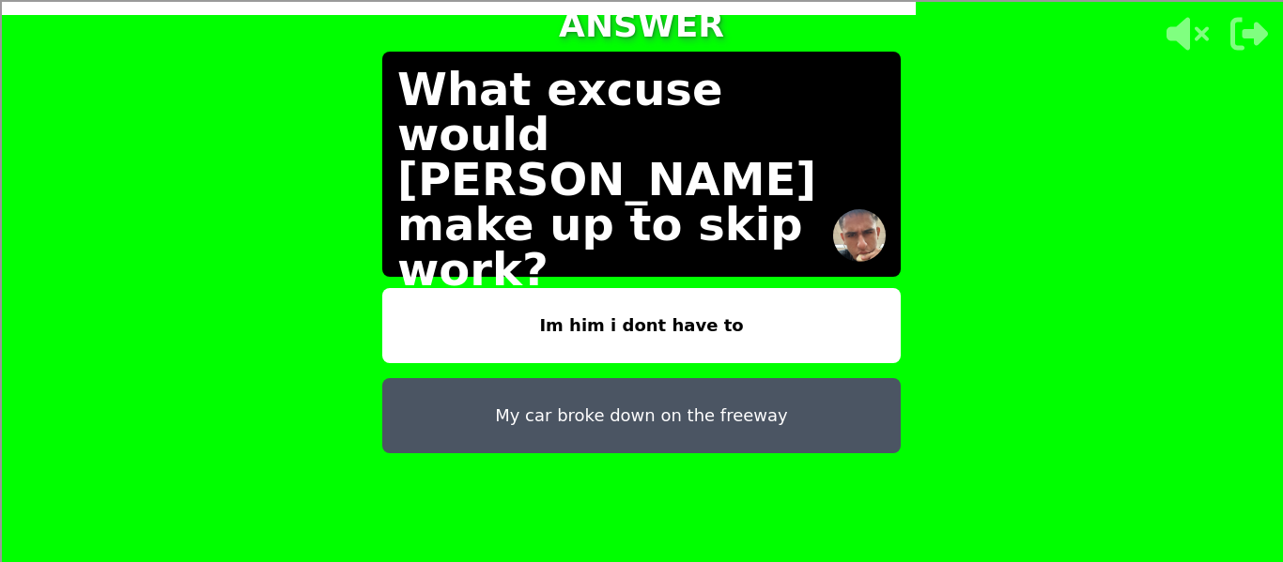
click at [653, 399] on button "My car broke down on the freeway" at bounding box center [641, 415] width 518 height 75
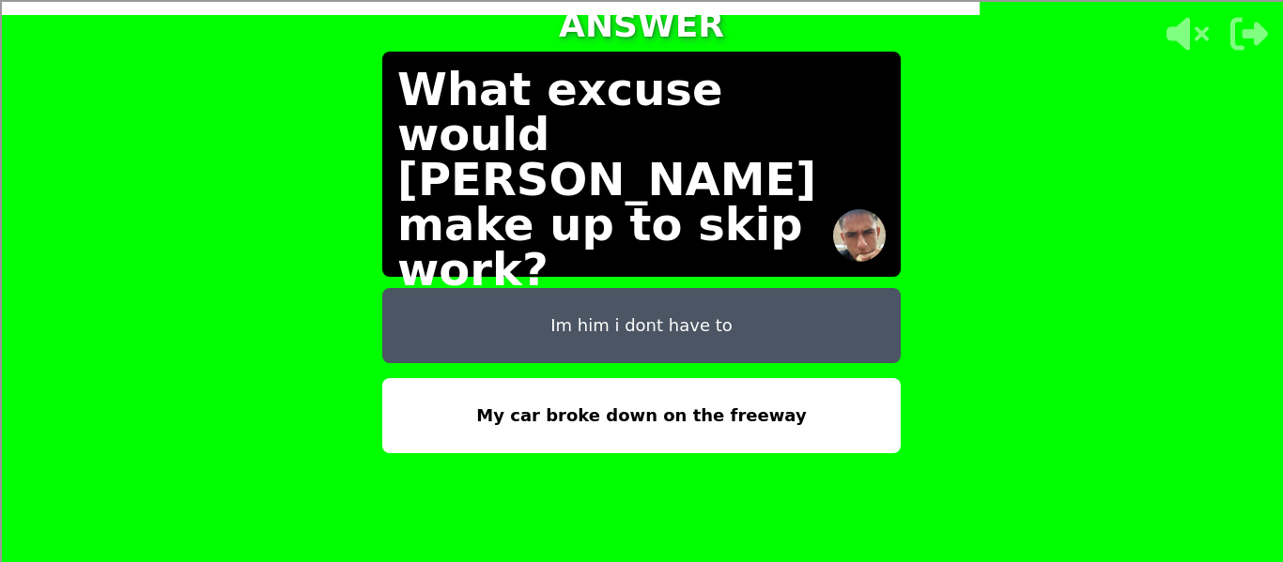
scroll to position [72, 0]
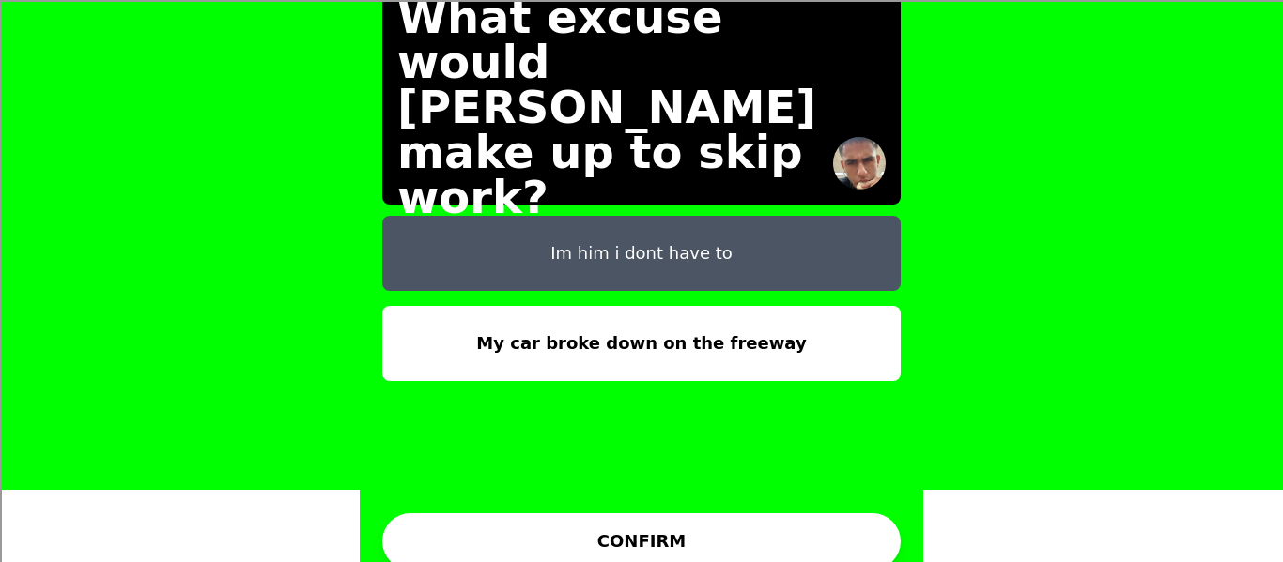
click at [794, 518] on button "CONFIRM" at bounding box center [641, 542] width 518 height 56
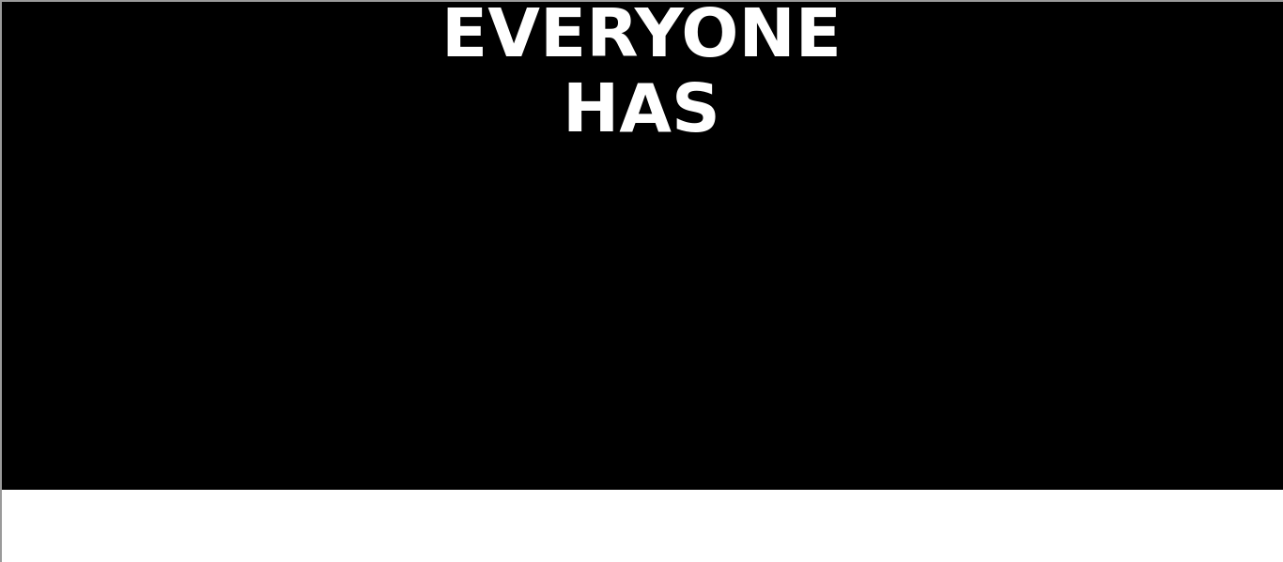
scroll to position [0, 0]
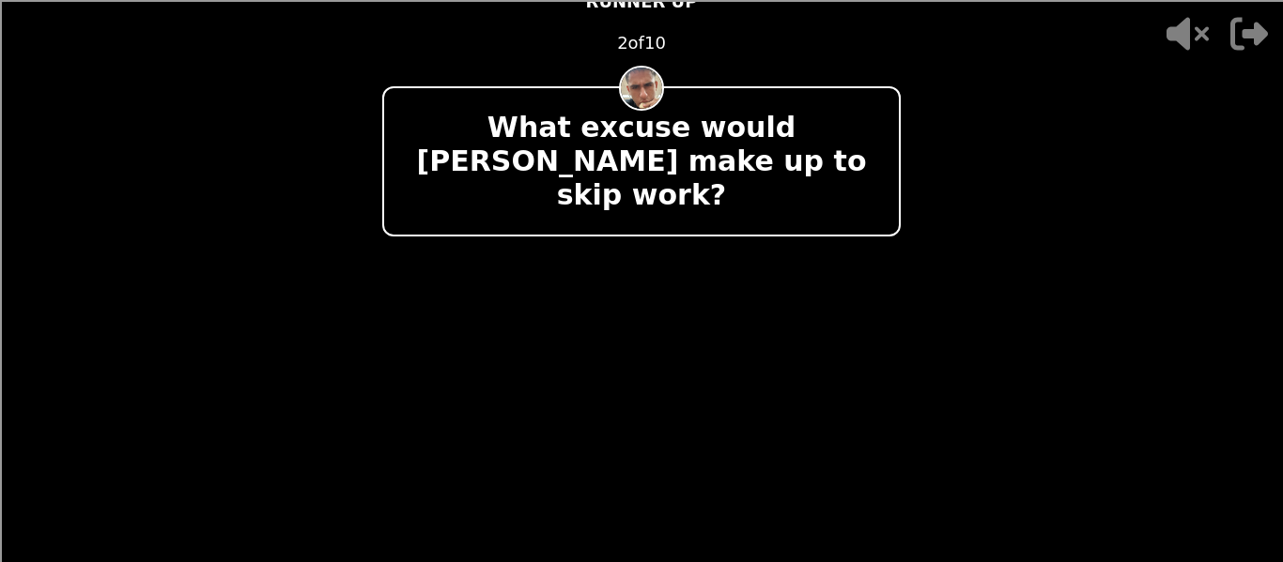
click at [794, 518] on div "- 500 PTS RUNNER UP 2 of 10 What excuse would [PERSON_NAME] make up to skip wor…" at bounding box center [641, 281] width 518 height 623
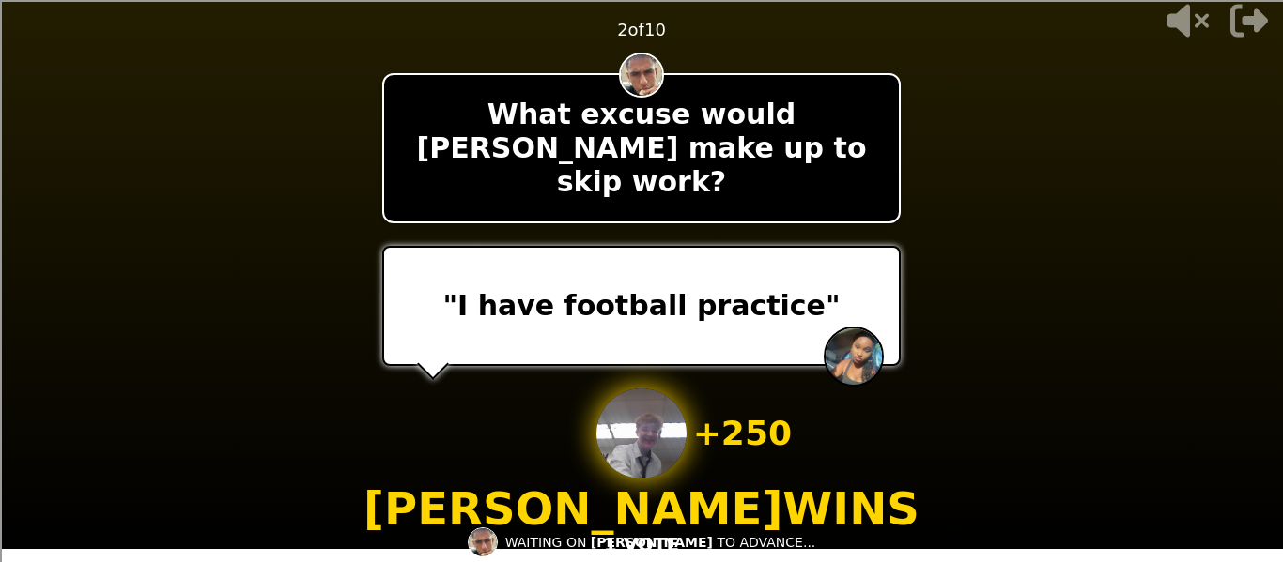
scroll to position [12, 0]
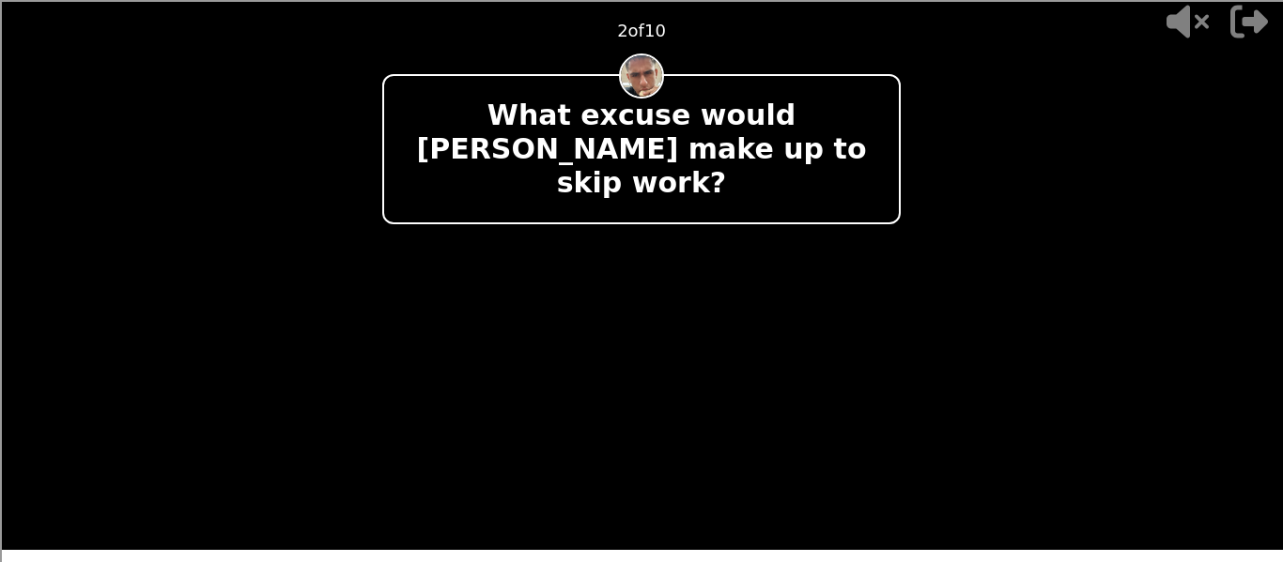
click at [736, 424] on p "+ 500" at bounding box center [742, 435] width 99 height 38
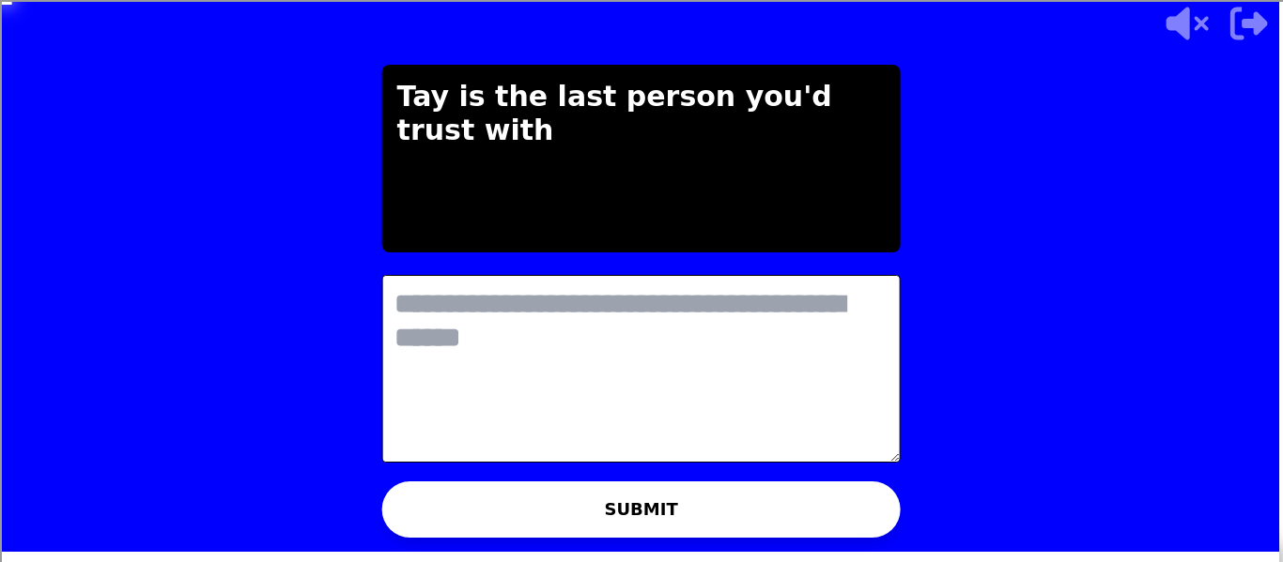
scroll to position [0, 0]
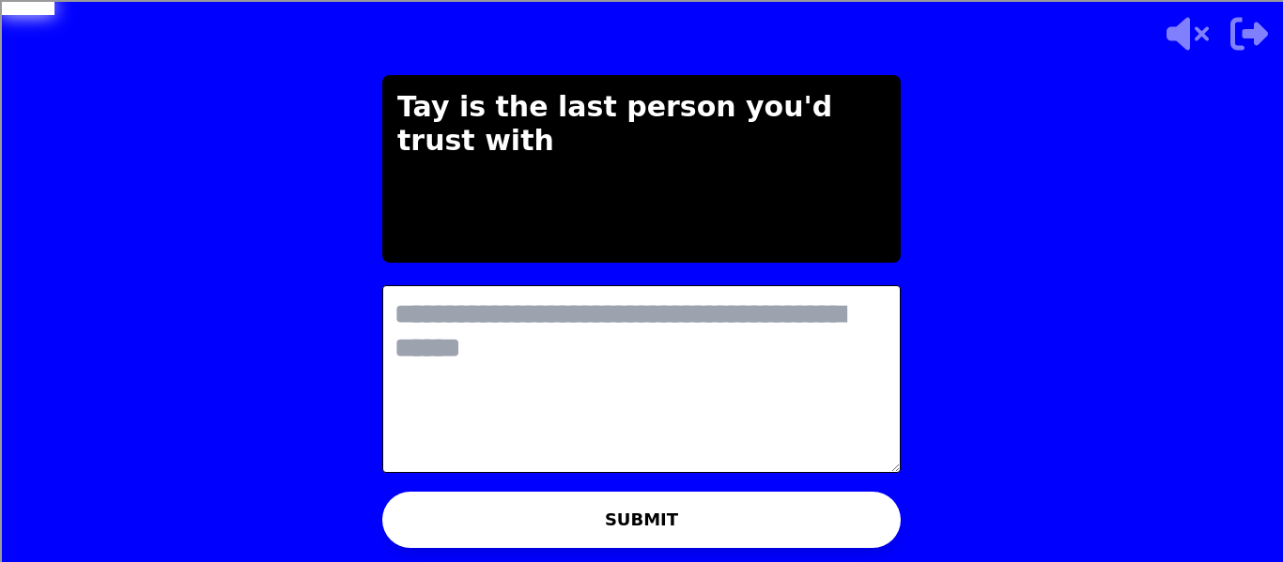
click at [699, 376] on textarea at bounding box center [641, 379] width 518 height 188
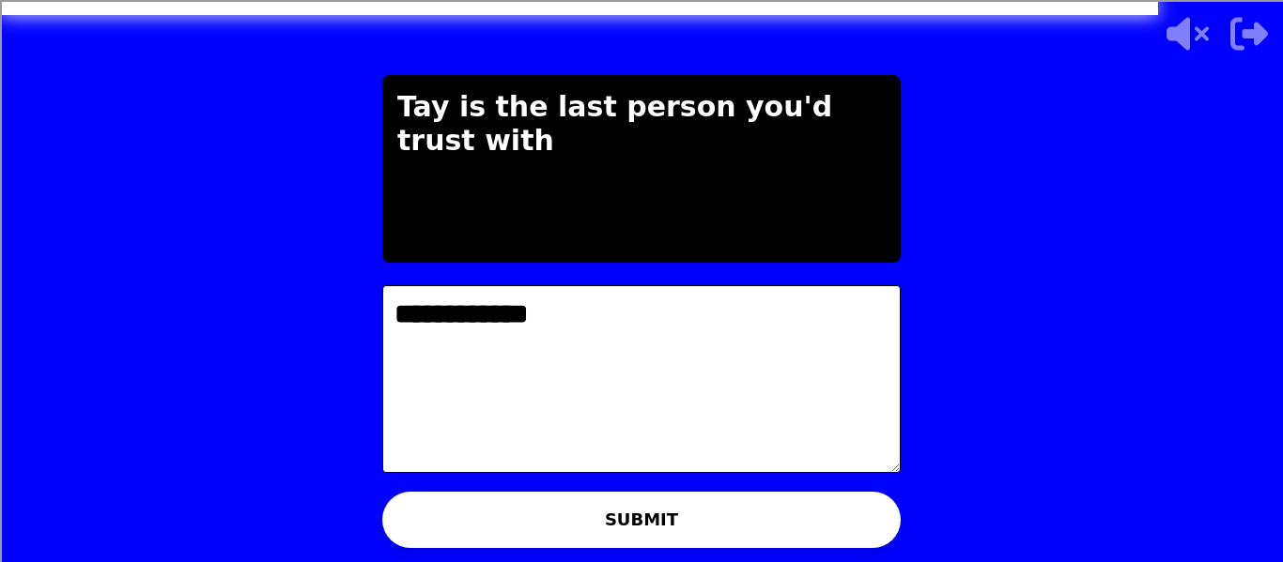
click at [393, 323] on textarea "**********" at bounding box center [641, 379] width 518 height 188
type textarea "**********"
click at [629, 536] on div "WAITING ON TAY TO ADVANCE..." at bounding box center [641, 524] width 283 height 45
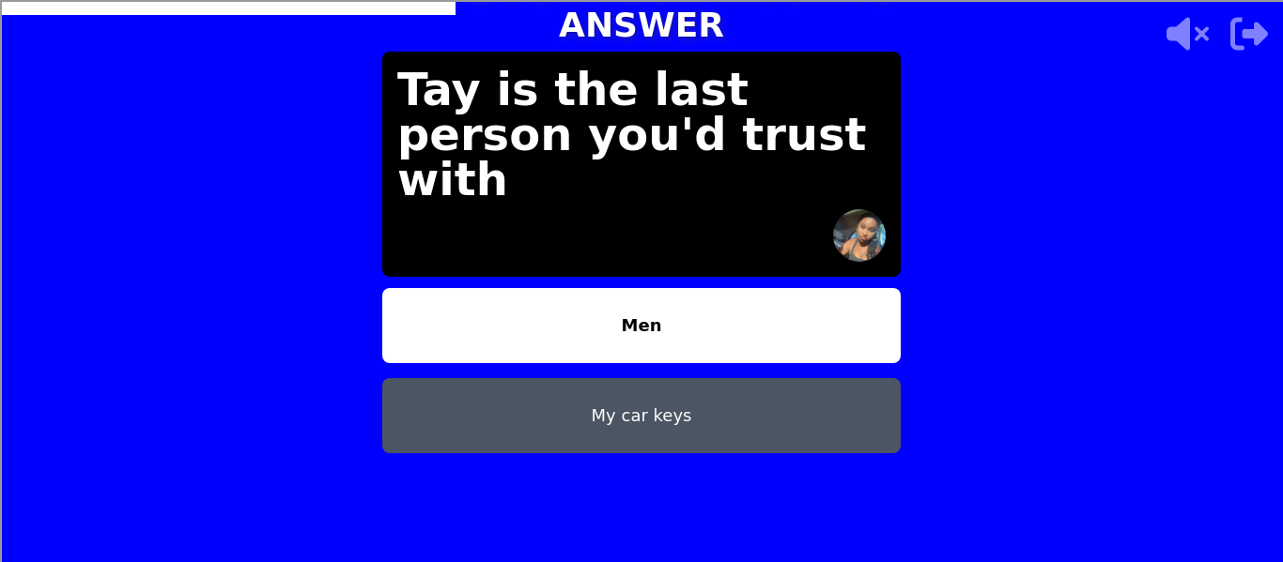
click at [570, 391] on button "My car keys" at bounding box center [641, 415] width 518 height 75
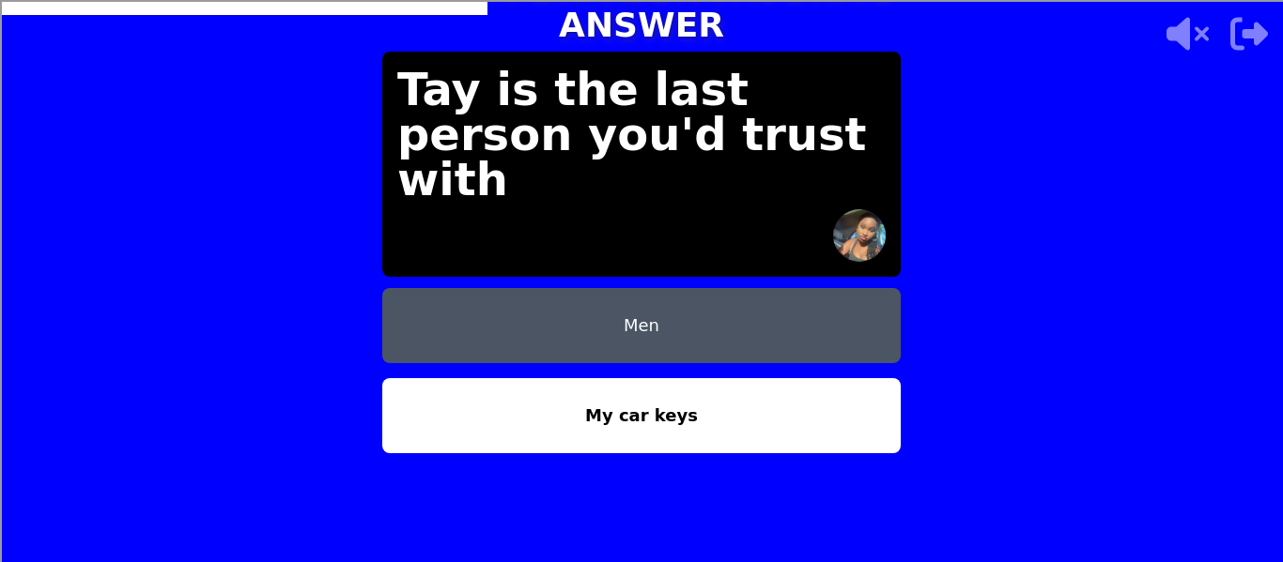
click at [607, 289] on button "Men" at bounding box center [641, 325] width 518 height 75
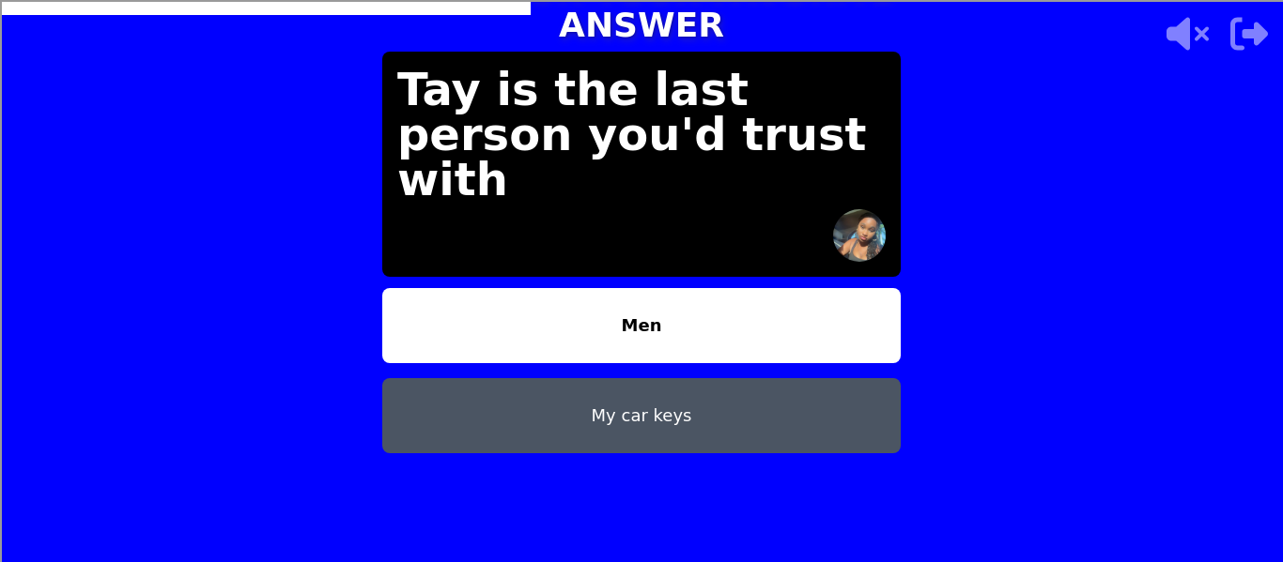
scroll to position [72, 0]
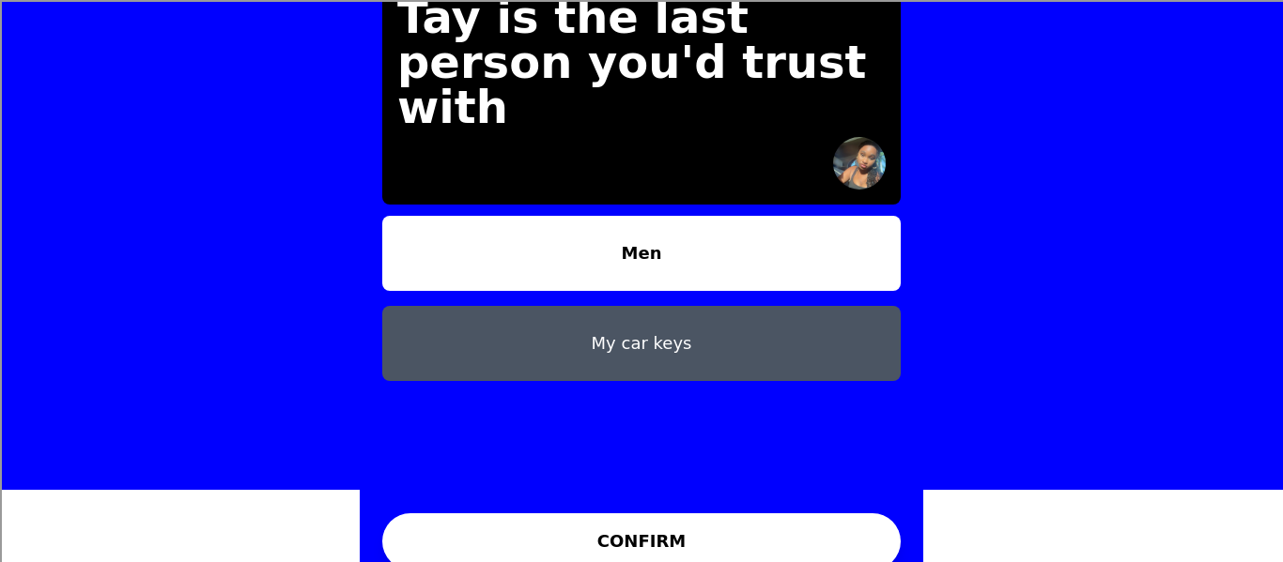
click at [801, 514] on button "CONFIRM" at bounding box center [641, 542] width 518 height 56
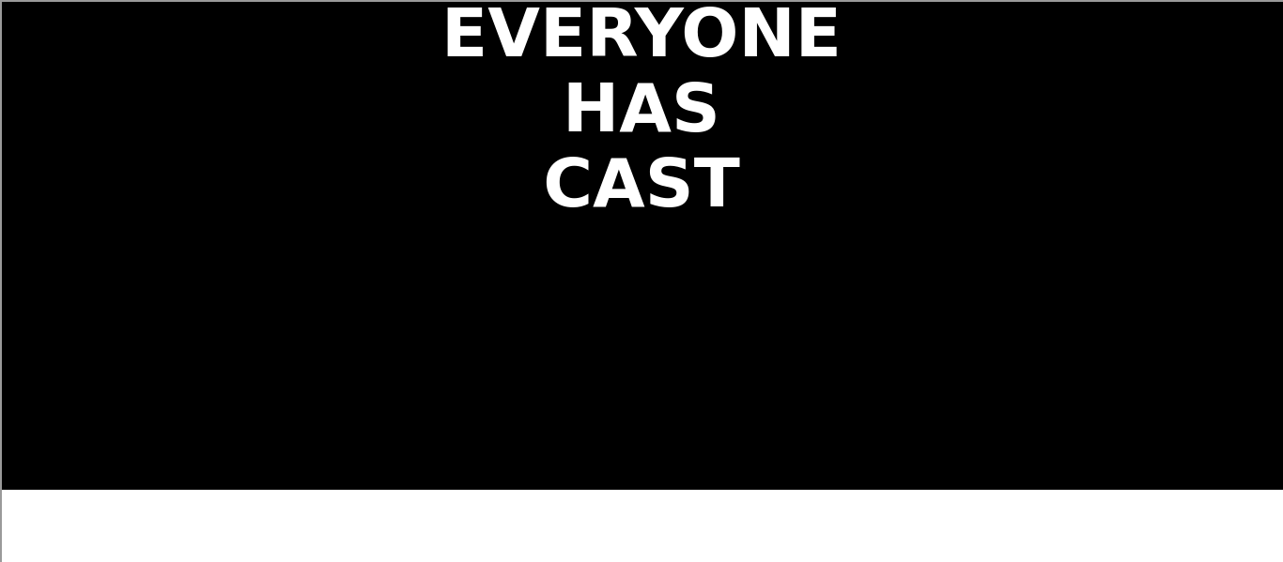
scroll to position [0, 0]
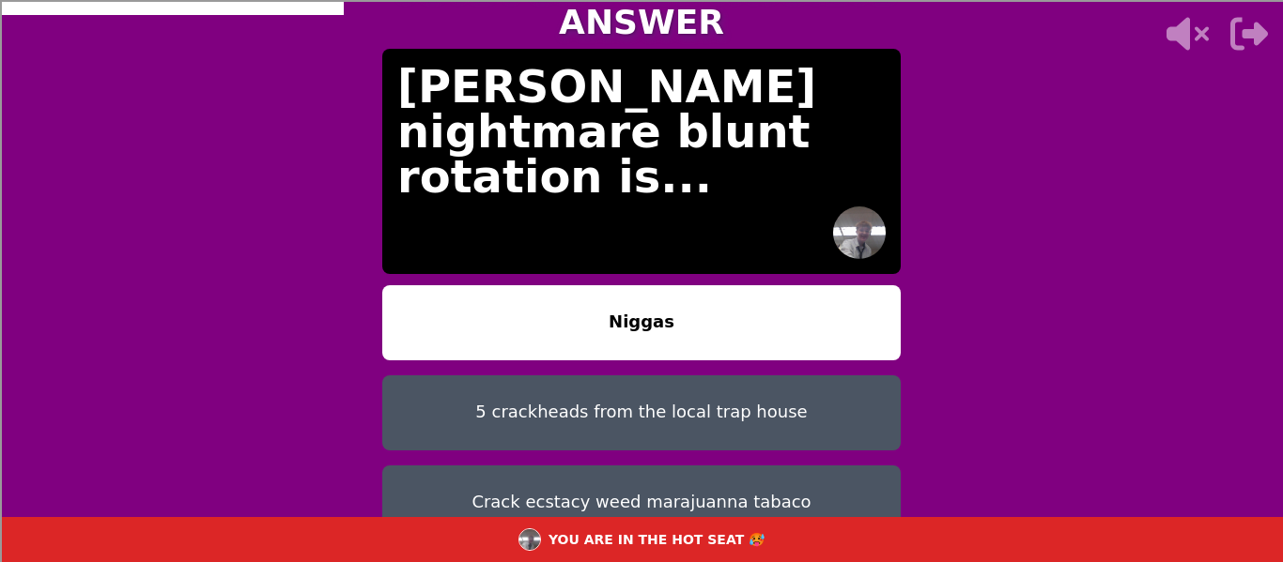
click at [616, 287] on button "Niggas" at bounding box center [641, 322] width 518 height 75
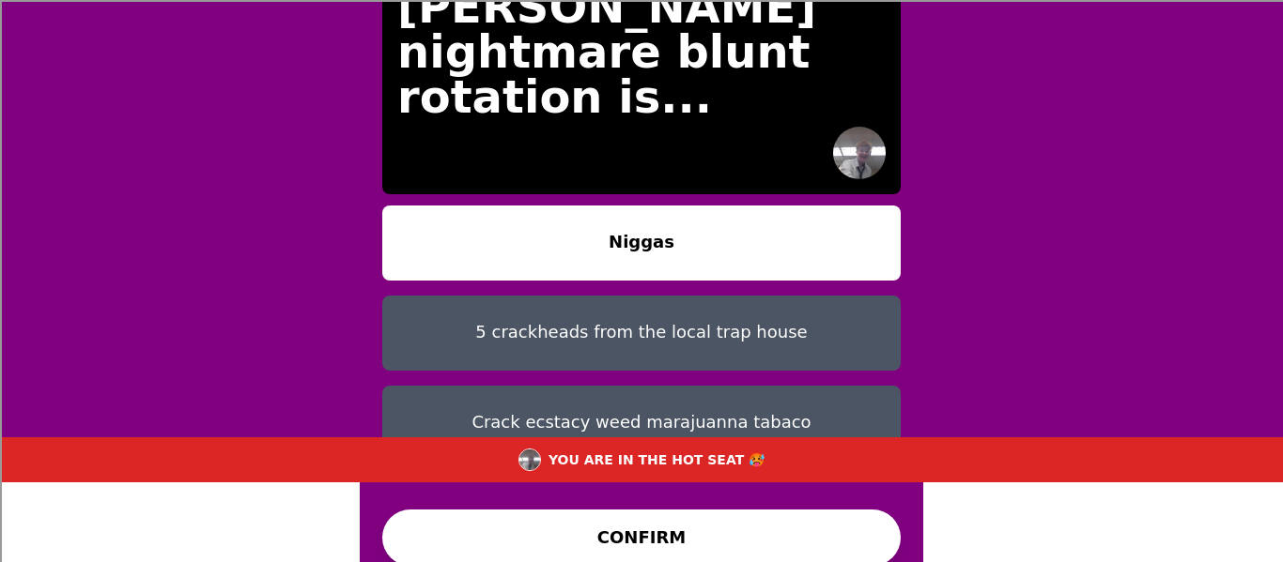
scroll to position [95, 0]
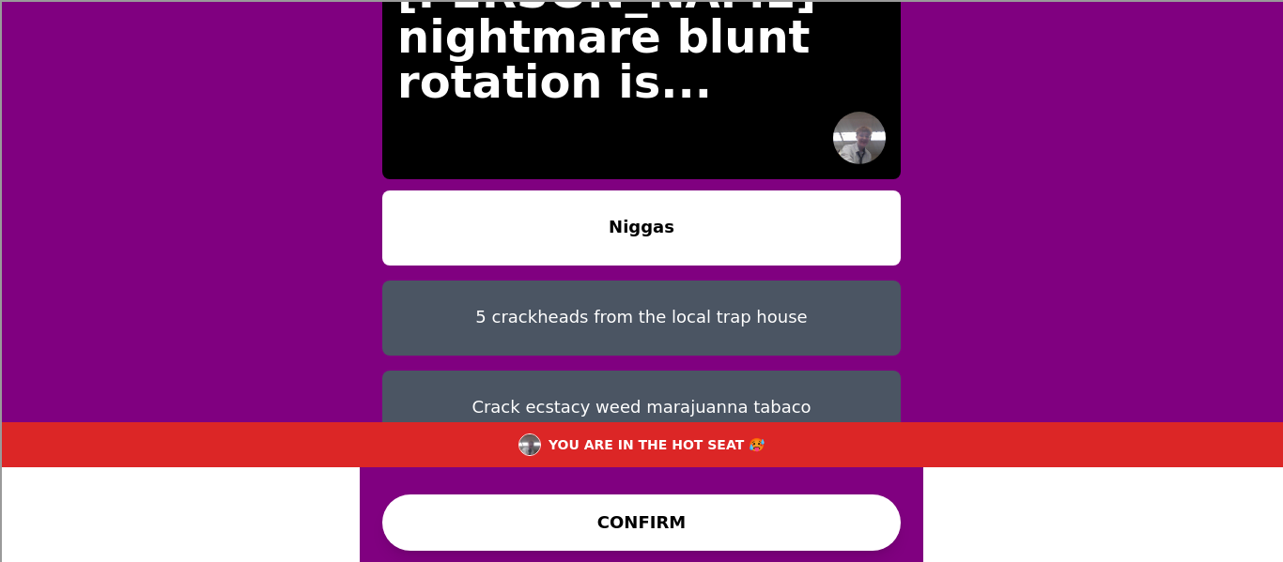
click at [606, 529] on button "CONFIRM" at bounding box center [641, 523] width 518 height 56
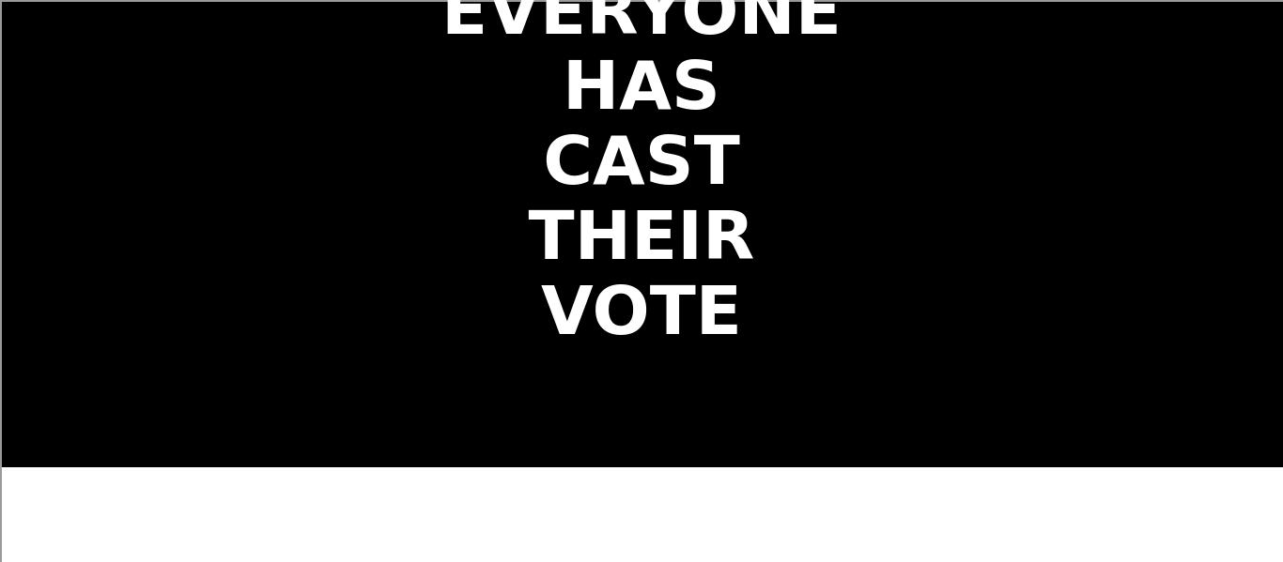
scroll to position [0, 0]
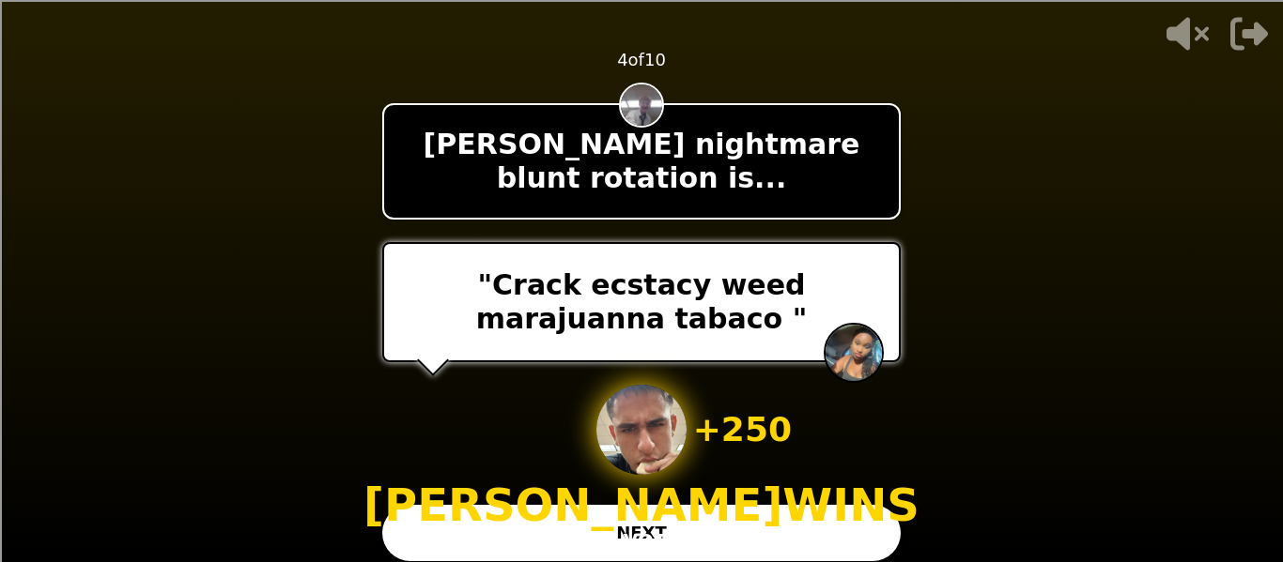
click at [606, 529] on div "+ 250 [PERSON_NAME] WINS 1 VOTE" at bounding box center [641, 469] width 556 height 169
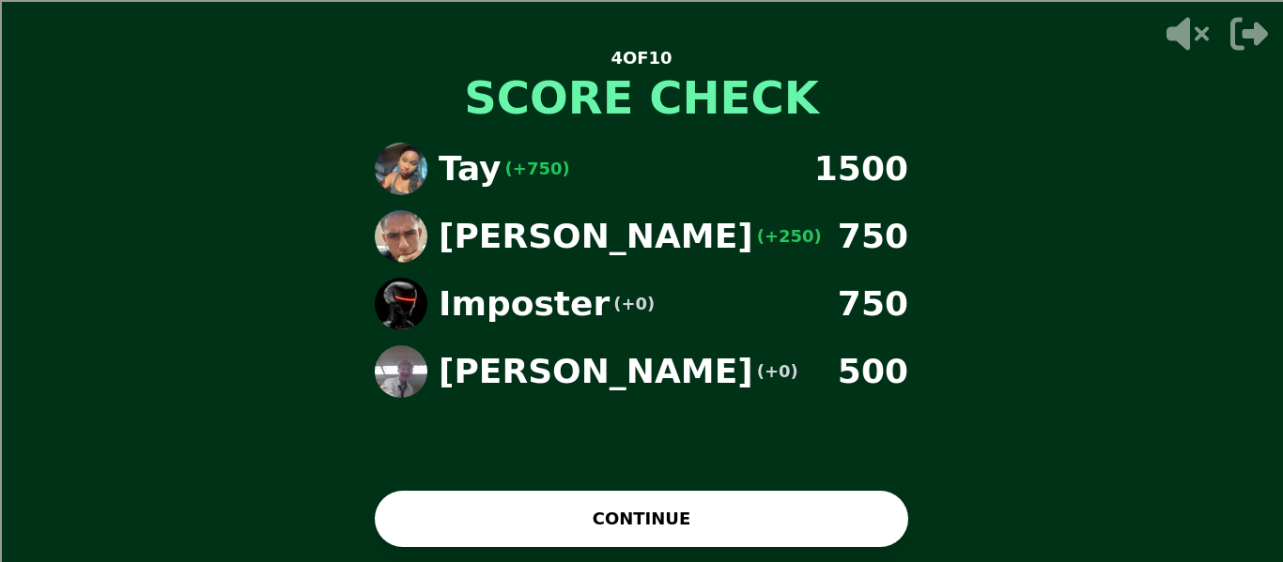
click at [606, 529] on button "CONTINUE" at bounding box center [641, 519] width 533 height 56
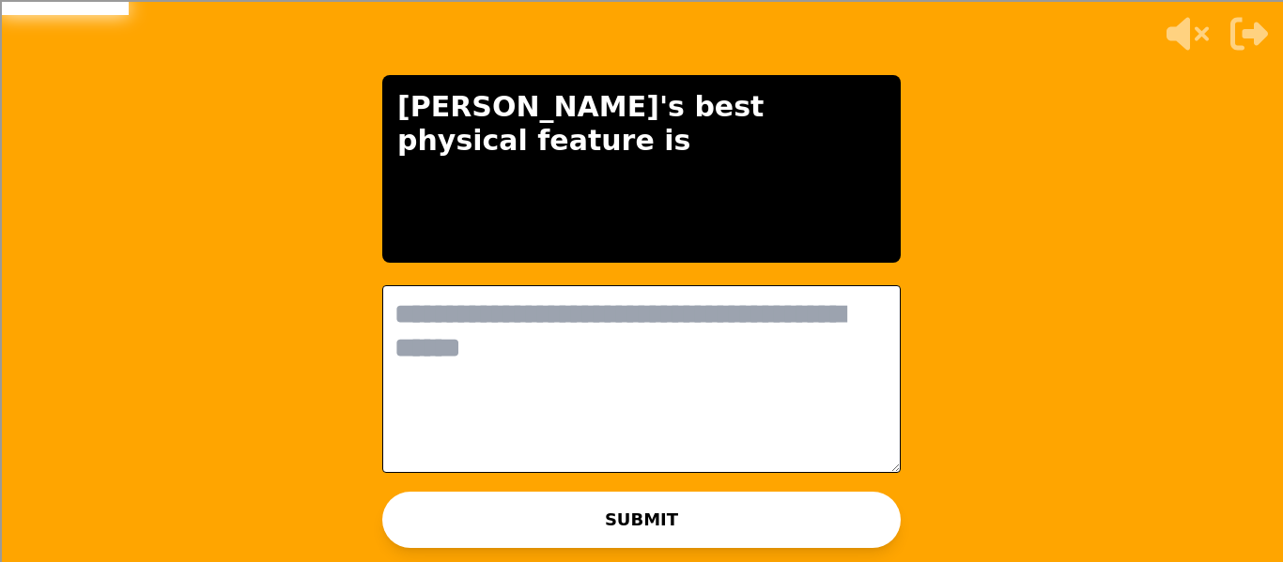
click at [515, 335] on textarea at bounding box center [641, 379] width 518 height 188
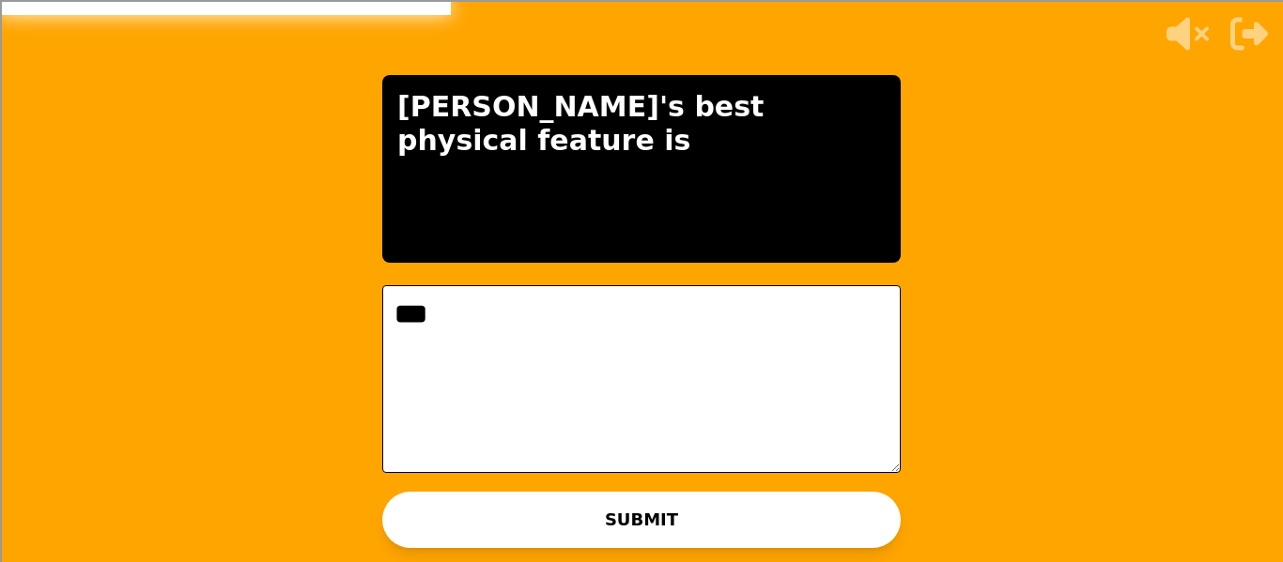
click at [608, 526] on p "WAITING ON [PERSON_NAME] TO ADVANCE..." at bounding box center [660, 524] width 311 height 19
click at [668, 285] on textarea "***" at bounding box center [641, 379] width 518 height 188
click at [637, 525] on span "[PERSON_NAME]" at bounding box center [652, 524] width 122 height 15
click at [946, 338] on div "THE IMPOSTER IS THINKING THINKING LIKE A HUMAN... [PERSON_NAME]'s best physical…" at bounding box center [641, 281] width 1283 height 562
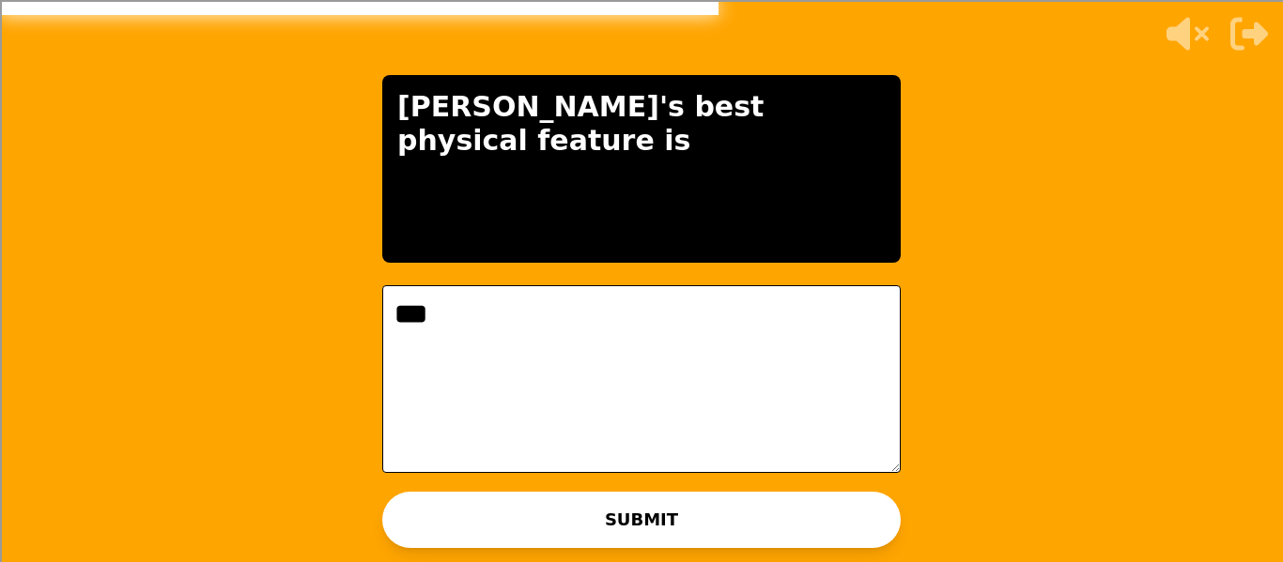
click at [699, 523] on p "WAITING ON [PERSON_NAME] TO ADVANCE..." at bounding box center [660, 524] width 311 height 19
click at [396, 316] on textarea "***" at bounding box center [641, 379] width 518 height 188
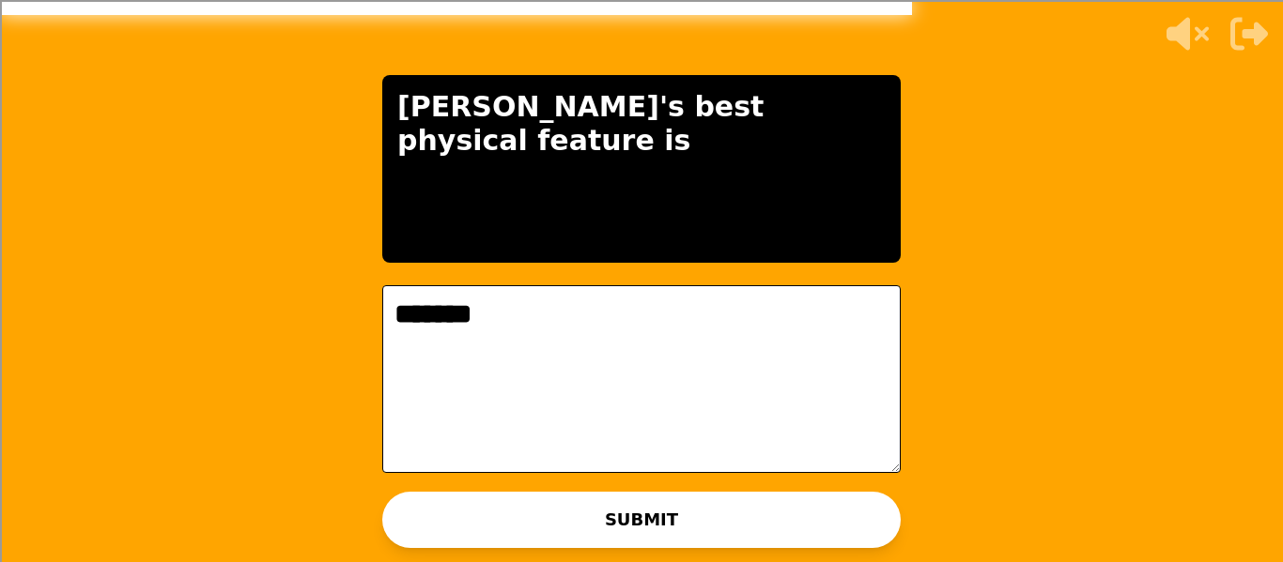
type textarea "*******"
click at [567, 526] on p "WAITING ON [PERSON_NAME] TO ADVANCE..." at bounding box center [660, 524] width 311 height 19
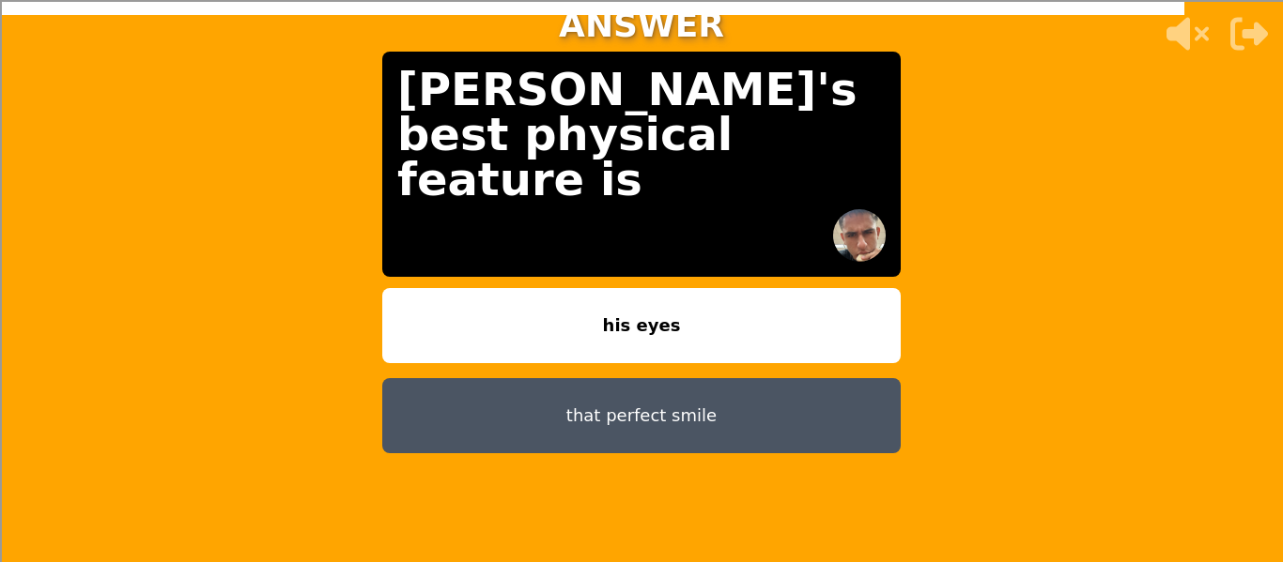
scroll to position [72, 0]
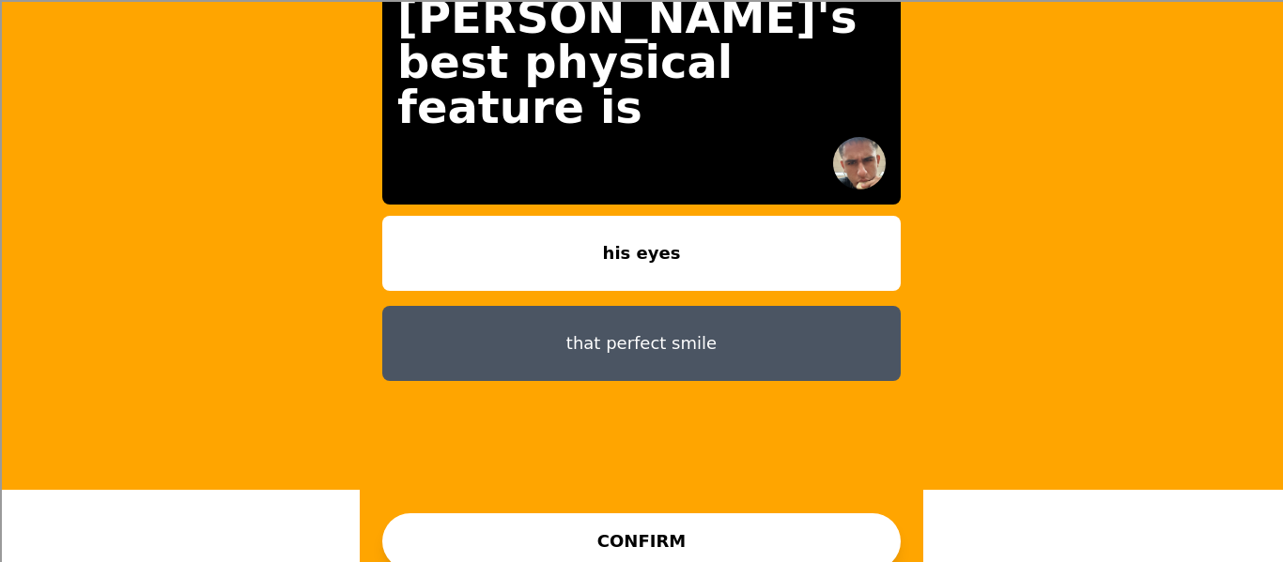
click at [677, 517] on button "CONFIRM" at bounding box center [641, 542] width 518 height 56
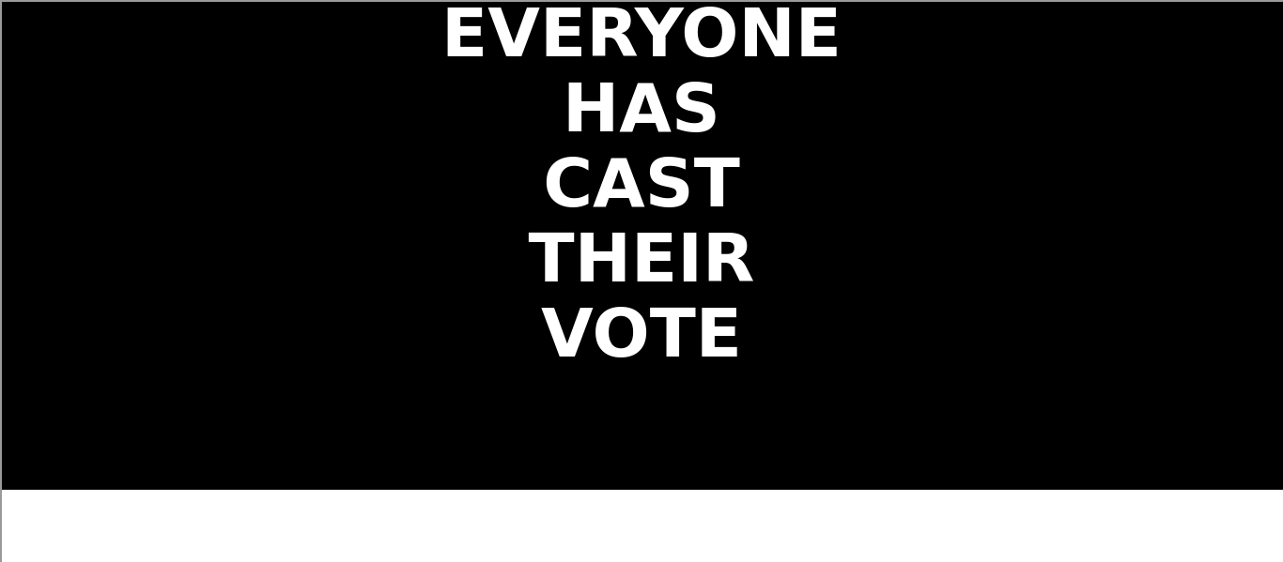
scroll to position [0, 0]
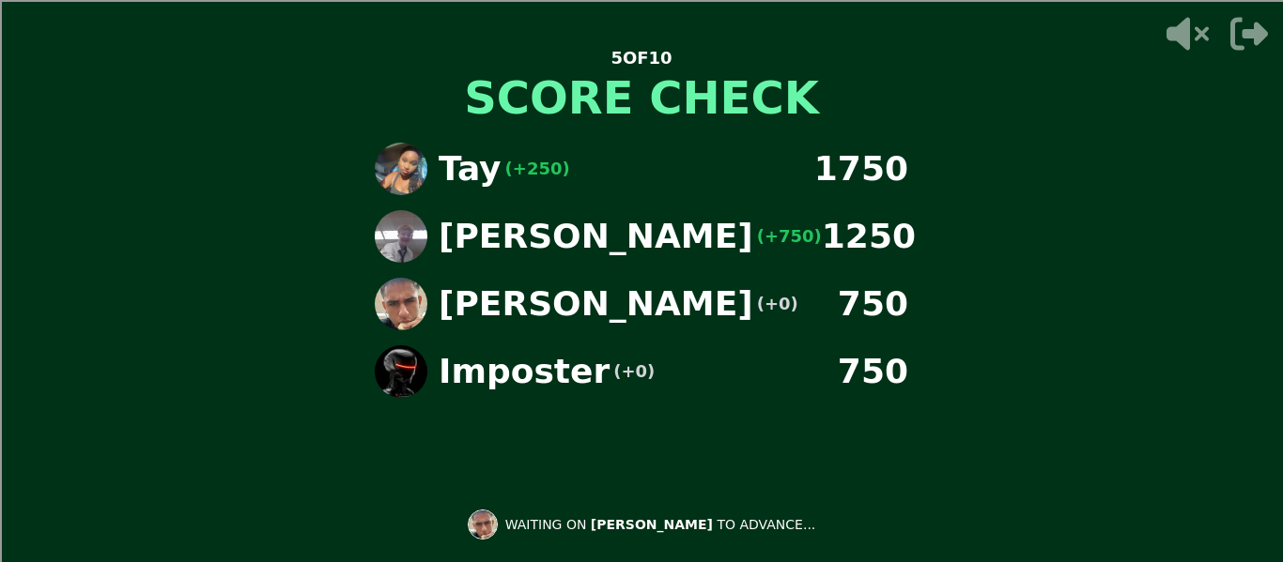
click at [1254, 39] on icon "button" at bounding box center [1249, 34] width 38 height 33
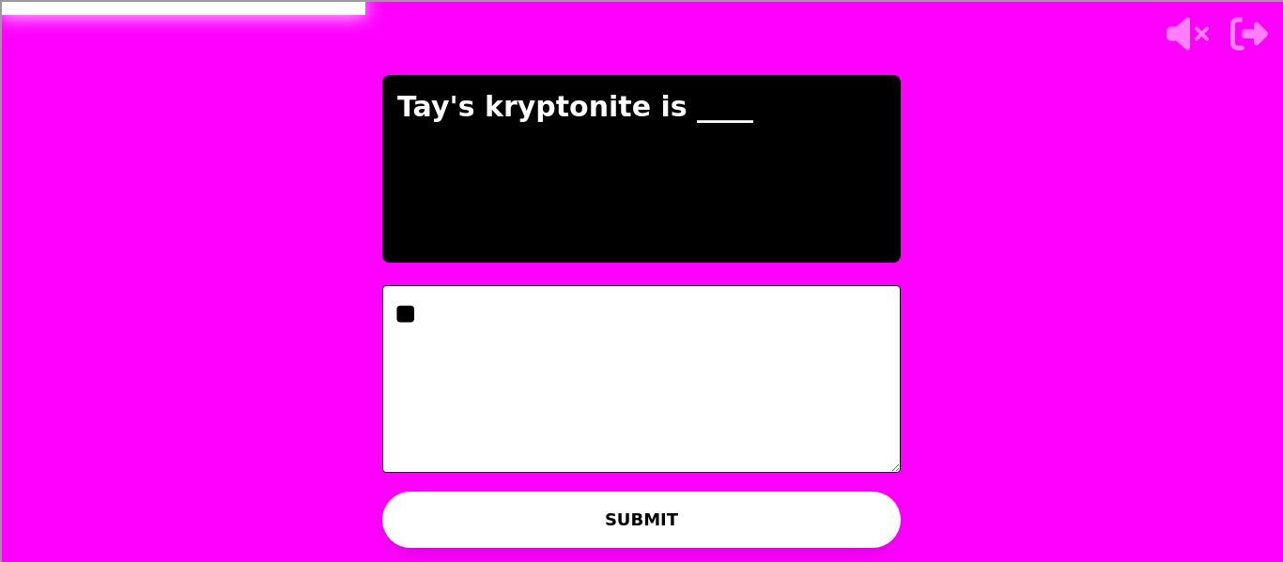
type textarea "*"
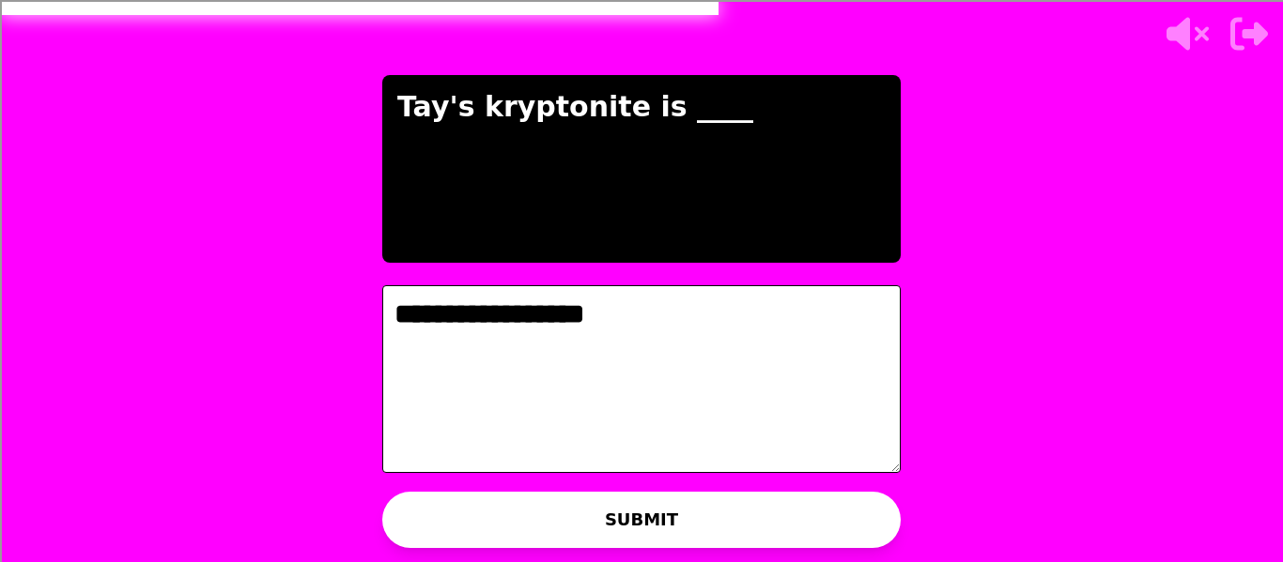
click at [432, 325] on textarea "**********" at bounding box center [641, 379] width 518 height 188
type textarea "**********"
click at [572, 520] on p "WAITING ON TAY TO ADVANCE..." at bounding box center [660, 524] width 215 height 19
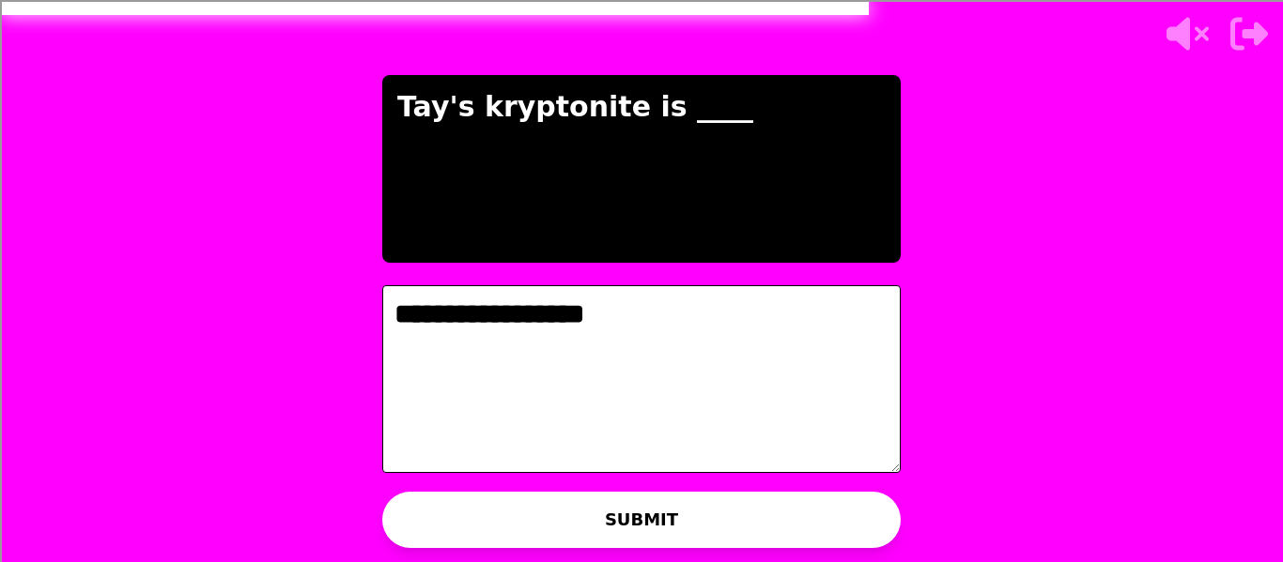
click at [572, 520] on p "WAITING ON TAY TO ADVANCE..." at bounding box center [660, 524] width 215 height 19
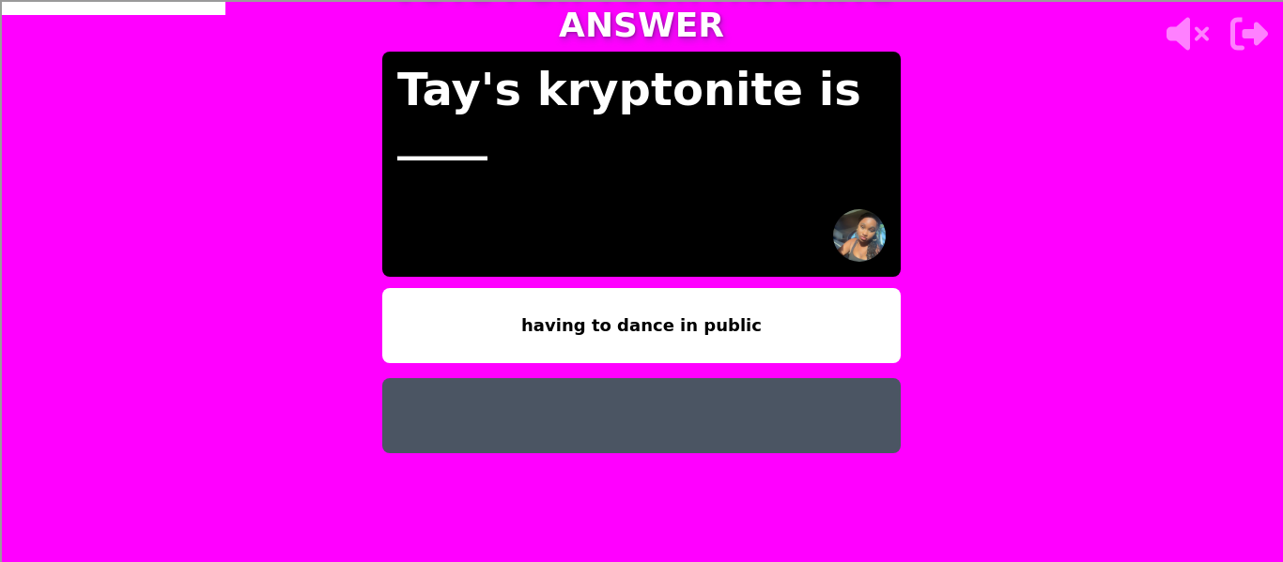
click at [1246, 13] on div at bounding box center [641, 7] width 1283 height 15
click at [1235, 37] on icon "button" at bounding box center [1249, 34] width 38 height 33
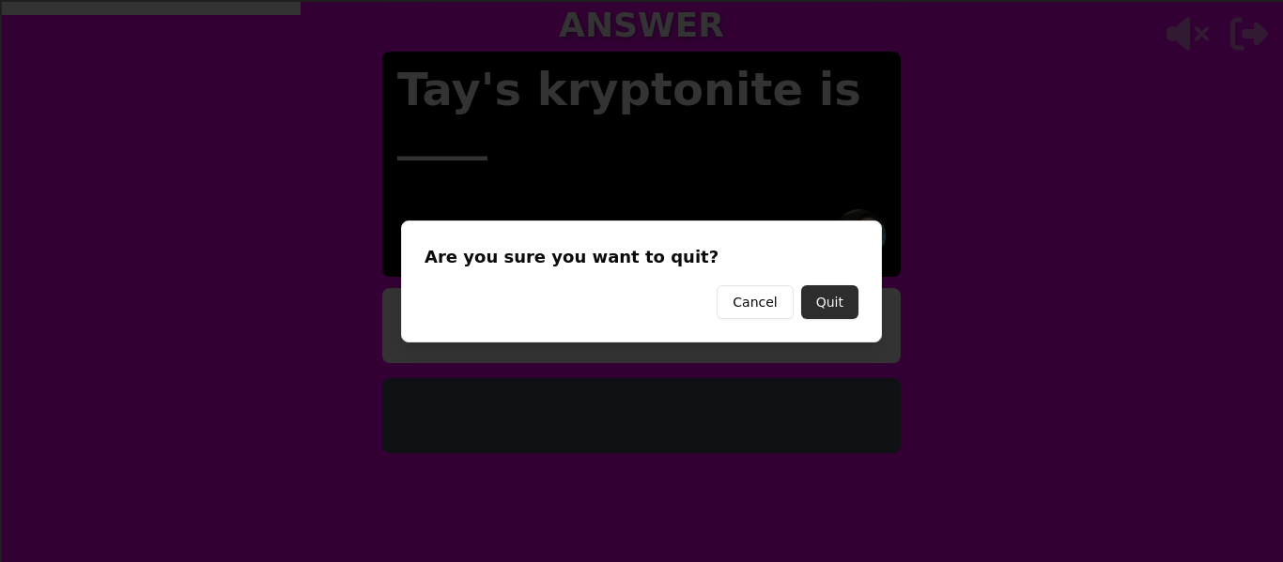
click at [837, 302] on button "Quit" at bounding box center [829, 302] width 57 height 34
